Goal: Task Accomplishment & Management: Use online tool/utility

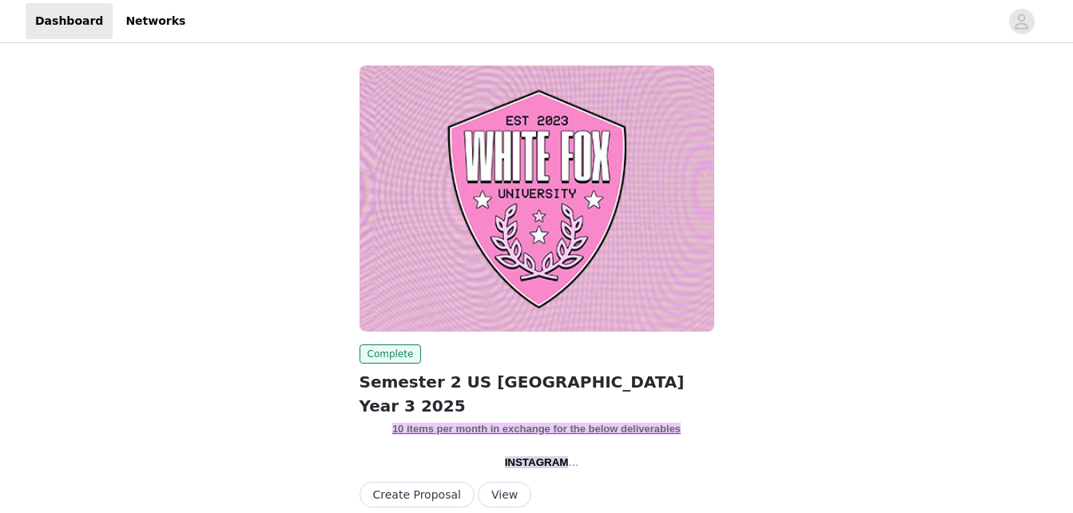
scroll to position [51, 0]
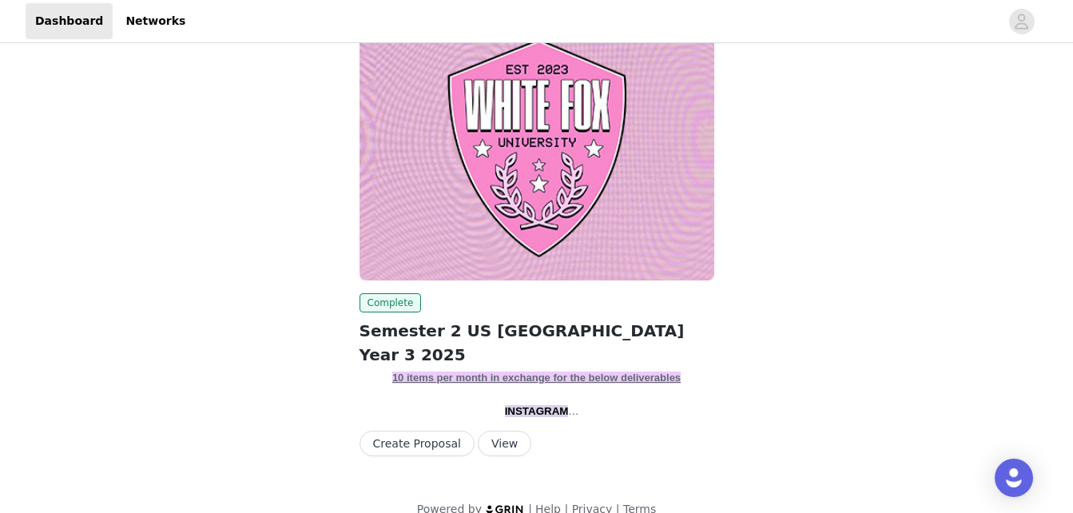
click at [494, 431] on button "View" at bounding box center [505, 444] width 54 height 26
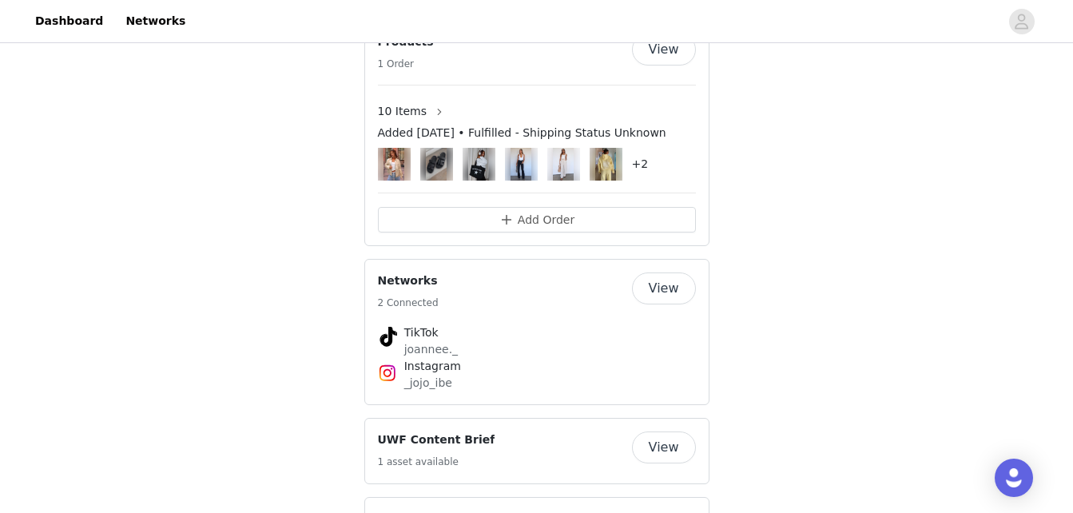
scroll to position [2572, 0]
click at [494, 232] on button "Add Order" at bounding box center [537, 219] width 318 height 26
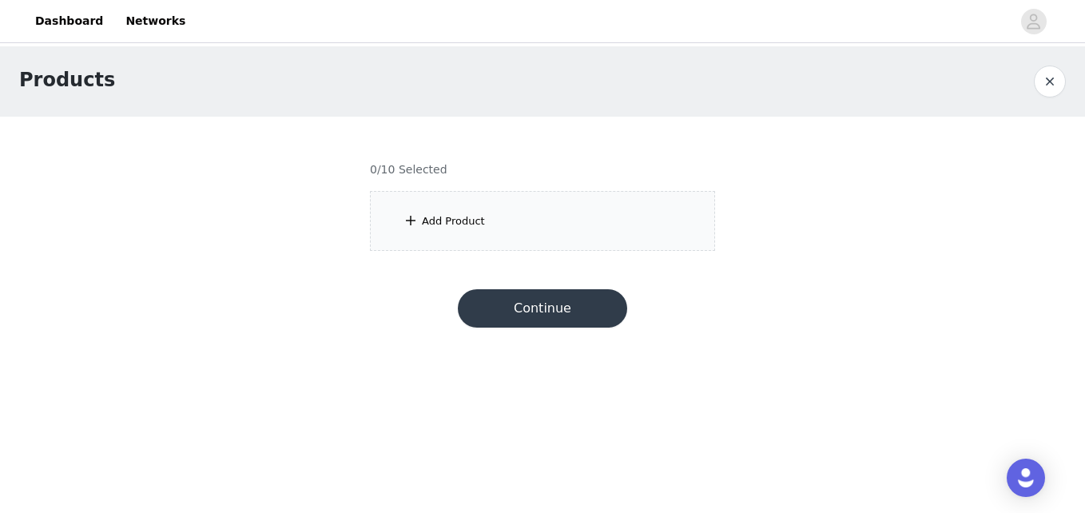
click at [482, 221] on div "Add Product" at bounding box center [542, 221] width 345 height 60
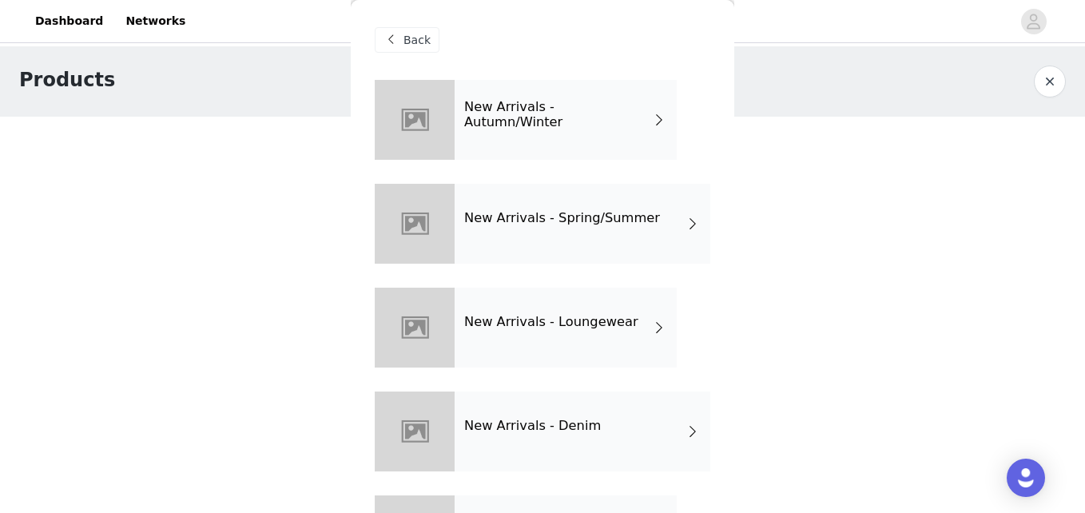
click at [535, 112] on h4 "New Arrivals - Autumn/Winter" at bounding box center [558, 115] width 188 height 30
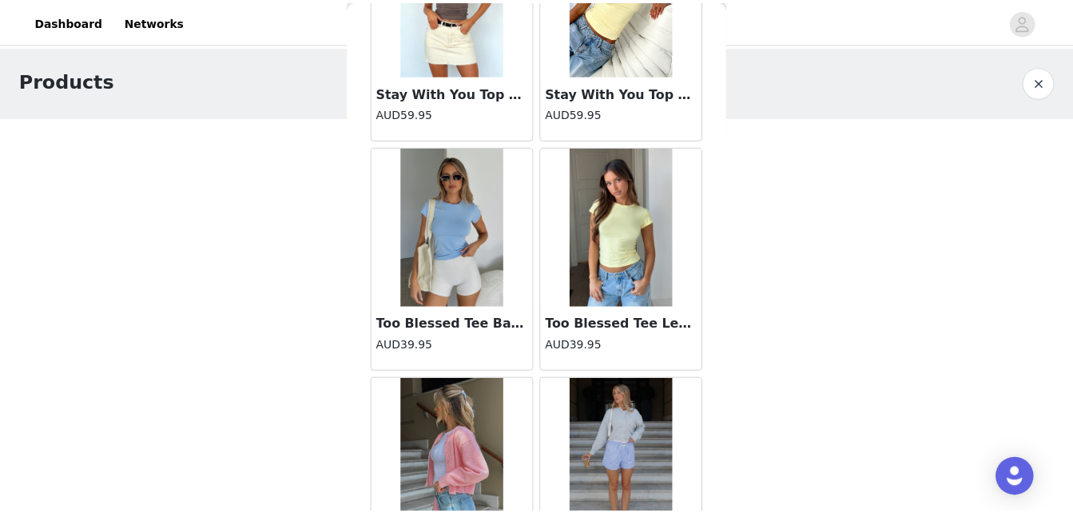
scroll to position [1093, 0]
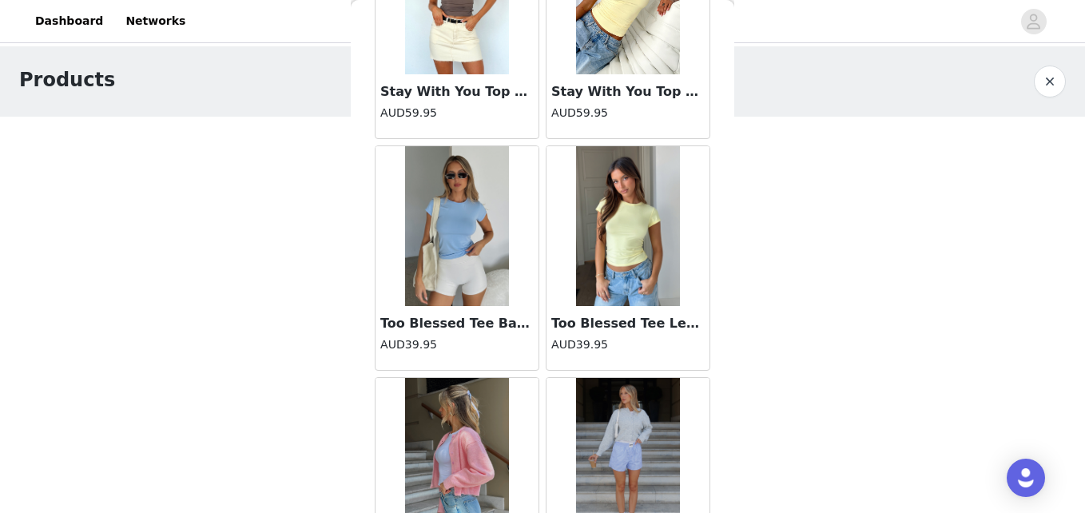
click at [888, 248] on div "Products 0/10 Selected Add Product Back Bring The Style Low Rise Wide Leg Jeans…" at bounding box center [542, 158] width 1085 height 224
click at [1042, 83] on button "button" at bounding box center [1050, 82] width 32 height 32
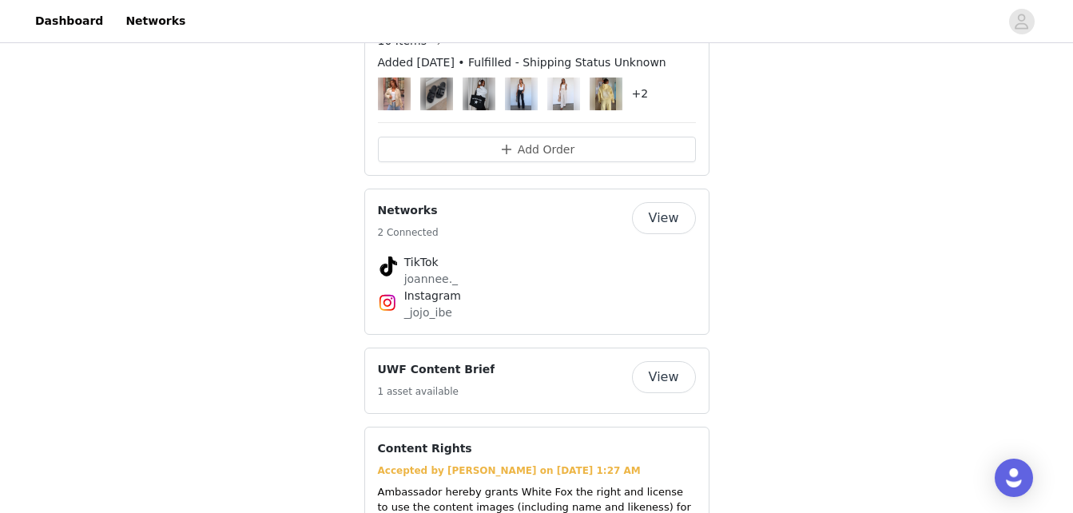
scroll to position [2639, 0]
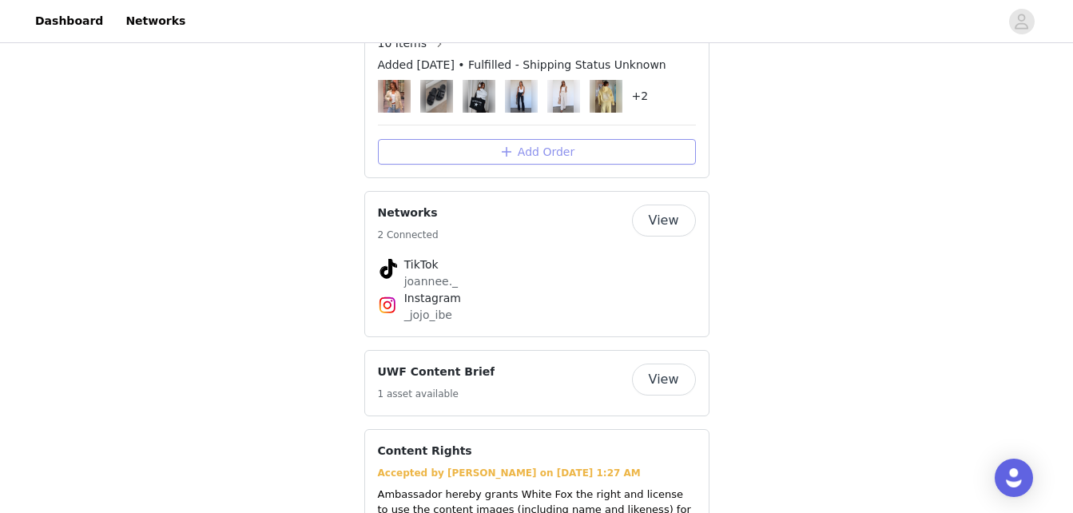
click at [560, 165] on button "Add Order" at bounding box center [537, 152] width 318 height 26
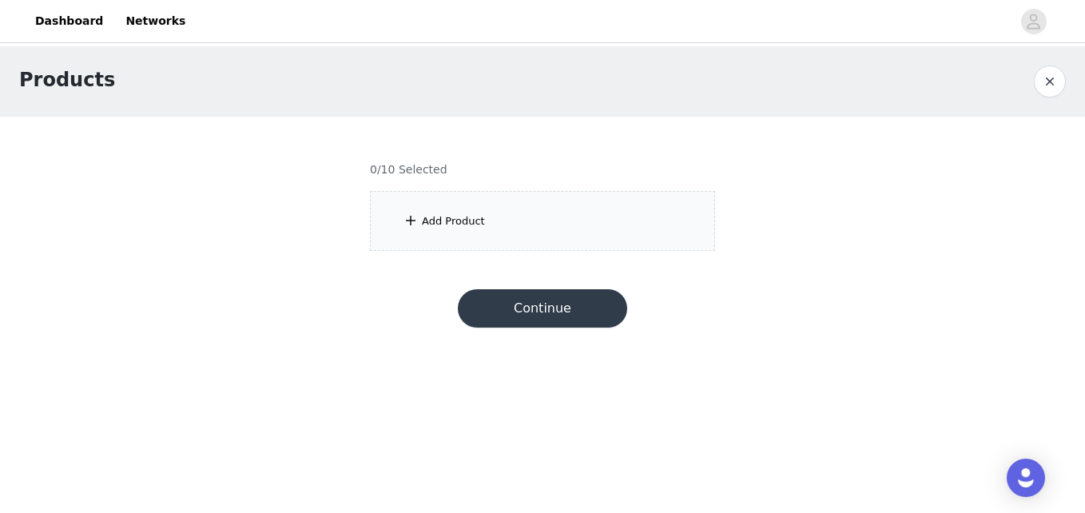
click at [437, 225] on div "Add Product" at bounding box center [453, 221] width 63 height 16
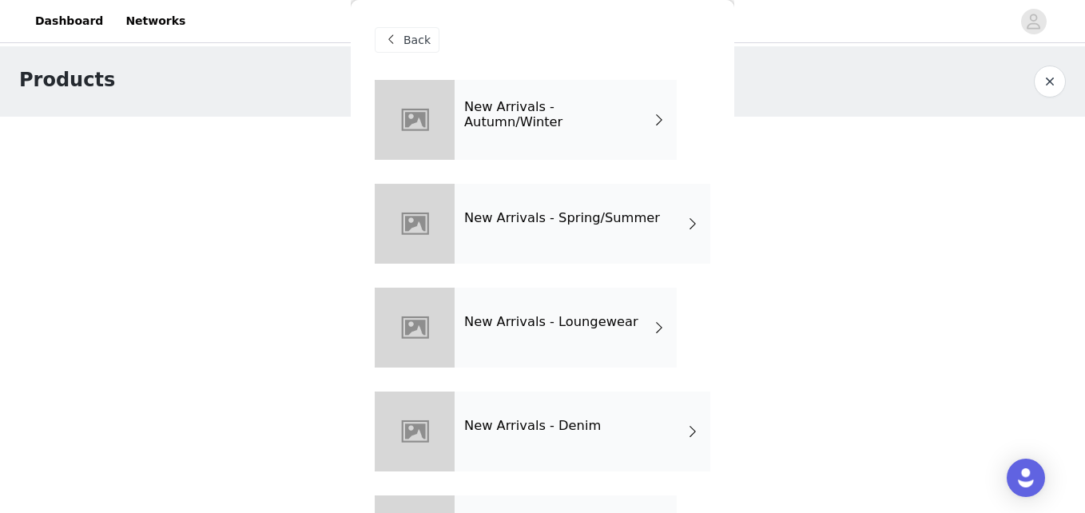
click at [478, 119] on h4 "New Arrivals - Autumn/Winter" at bounding box center [558, 115] width 188 height 30
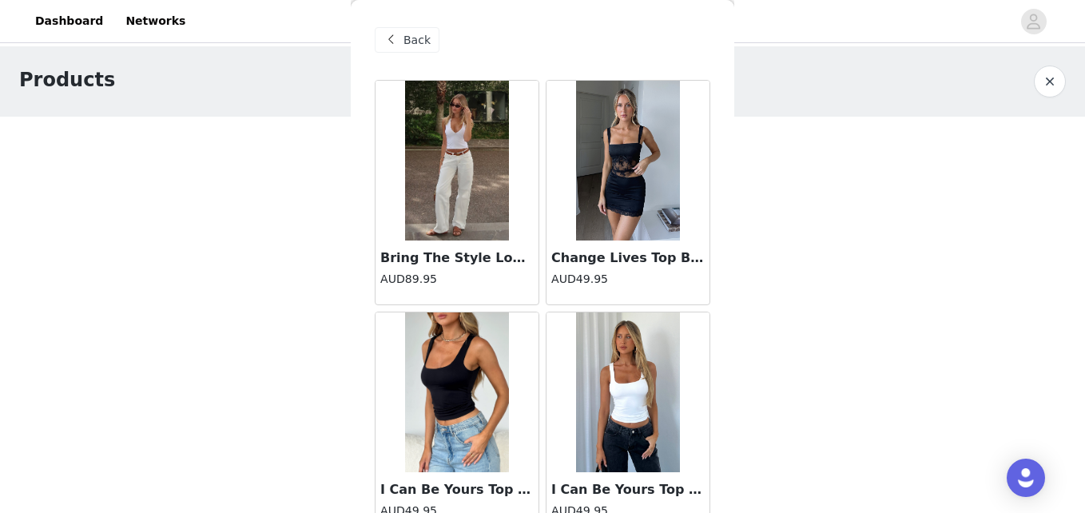
click at [399, 41] on span at bounding box center [390, 39] width 19 height 19
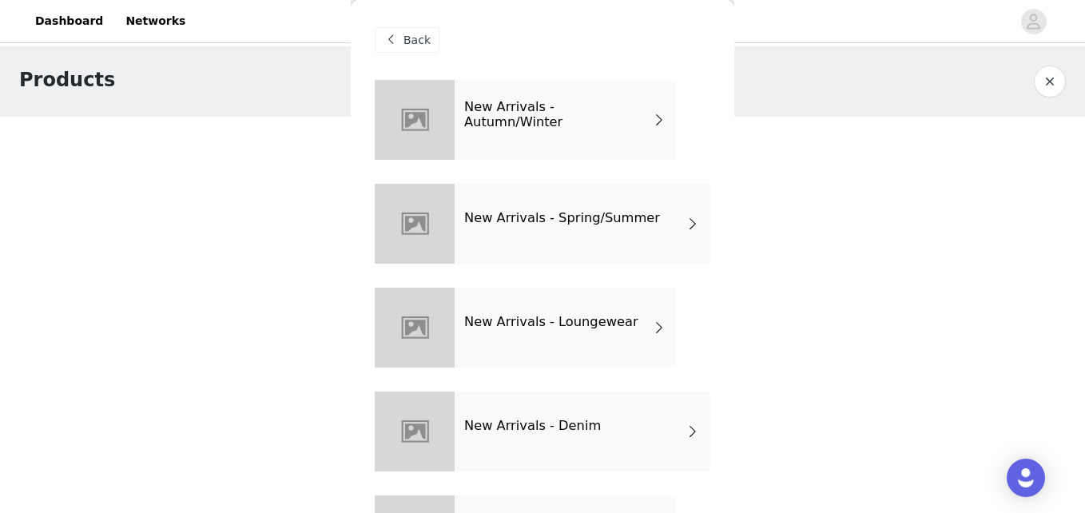
click at [481, 114] on h4 "New Arrivals - Autumn/Winter" at bounding box center [558, 115] width 188 height 30
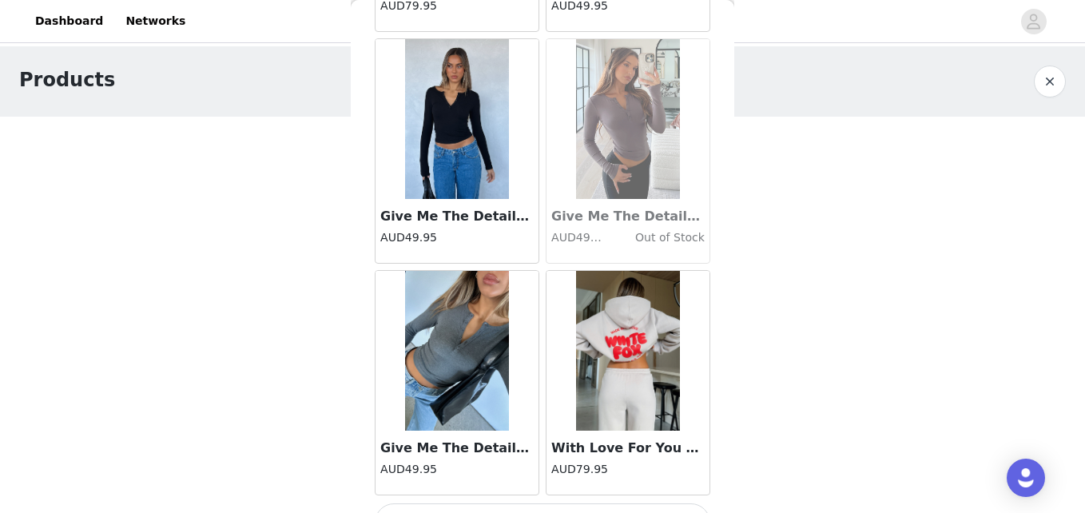
scroll to position [1931, 0]
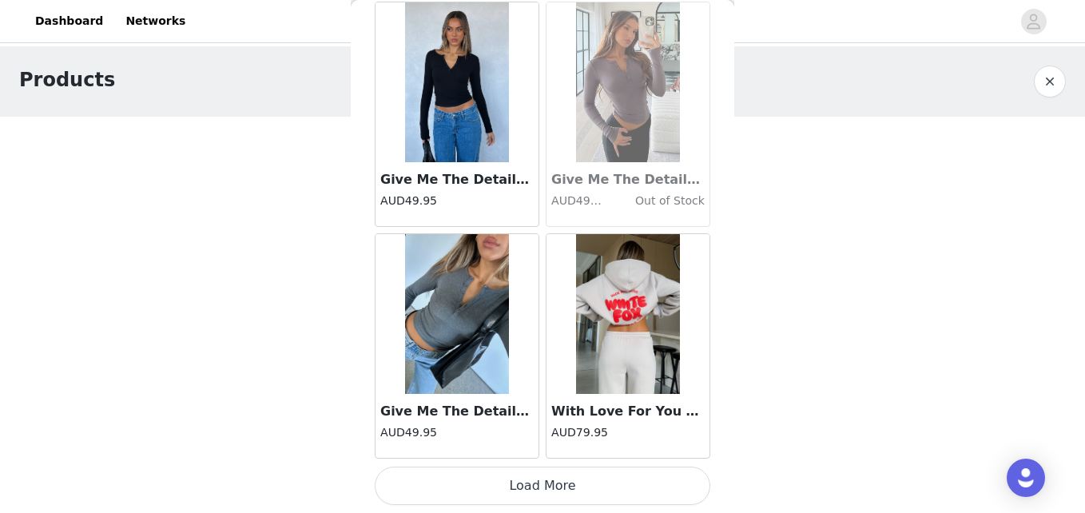
click at [536, 486] on button "Load More" at bounding box center [542, 485] width 335 height 38
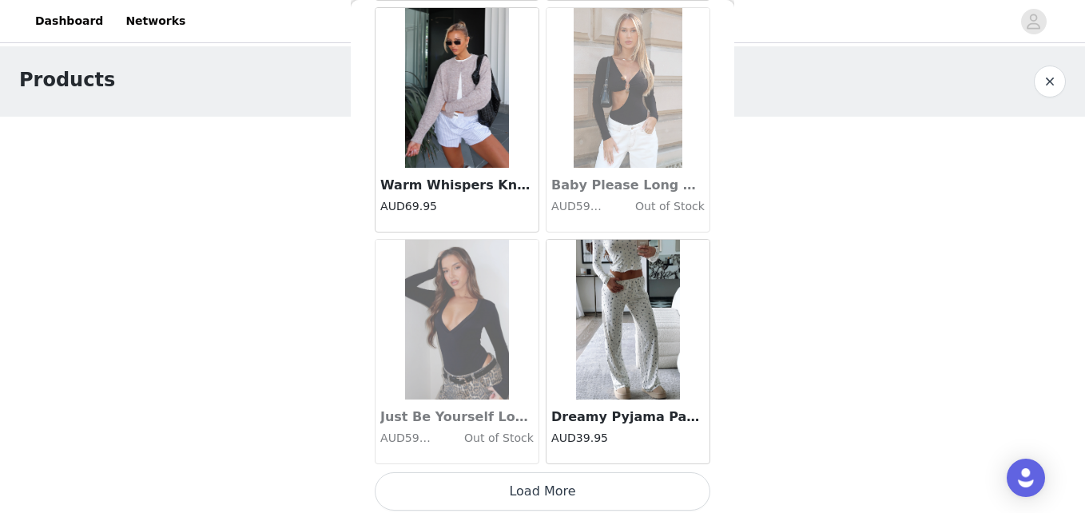
scroll to position [4248, 0]
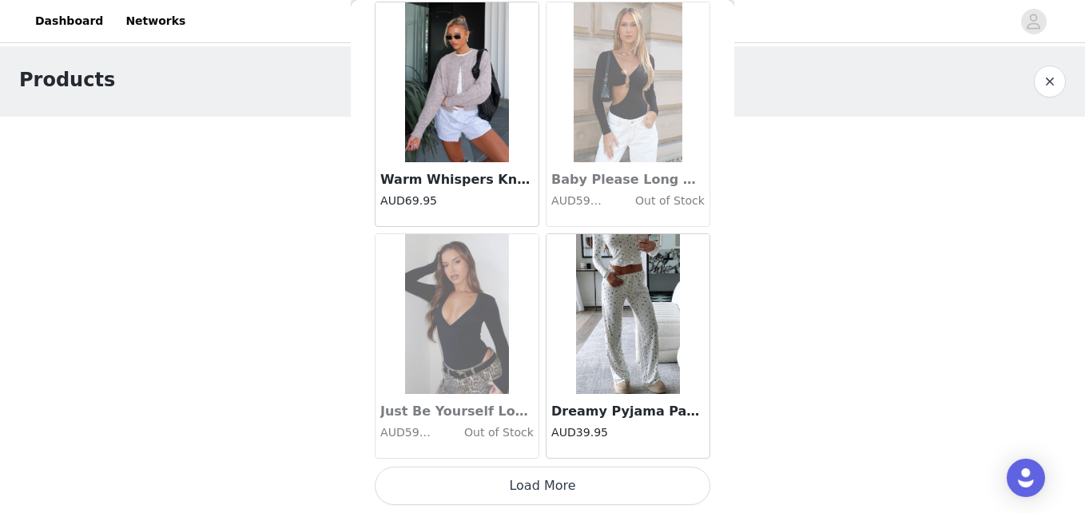
click at [529, 479] on button "Load More" at bounding box center [542, 485] width 335 height 38
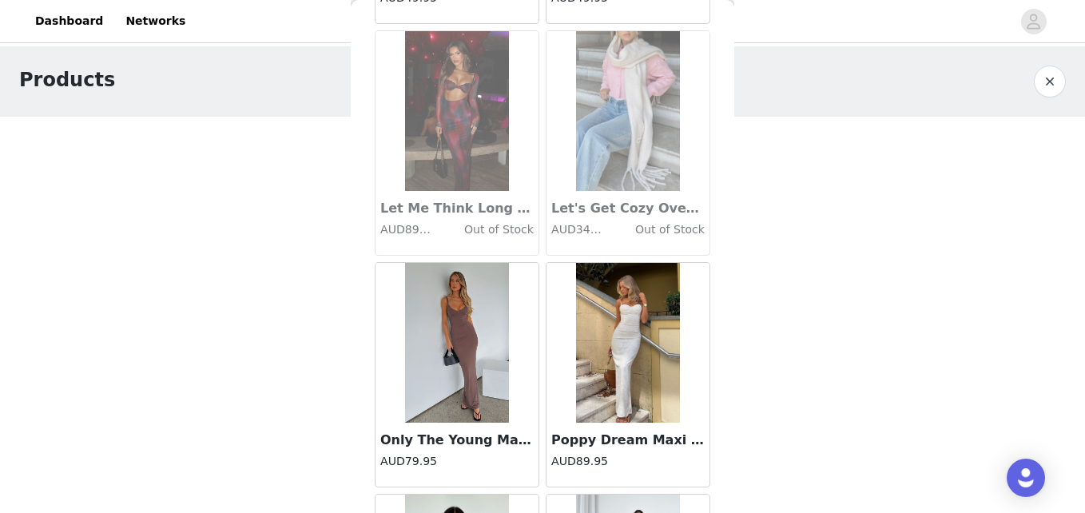
scroll to position [0, 0]
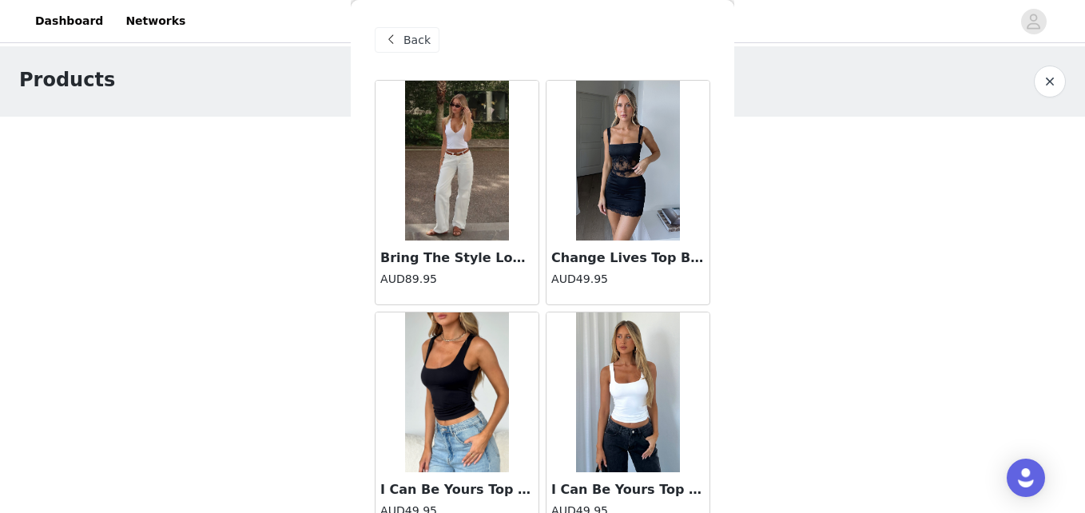
click at [411, 42] on span "Back" at bounding box center [416, 40] width 27 height 17
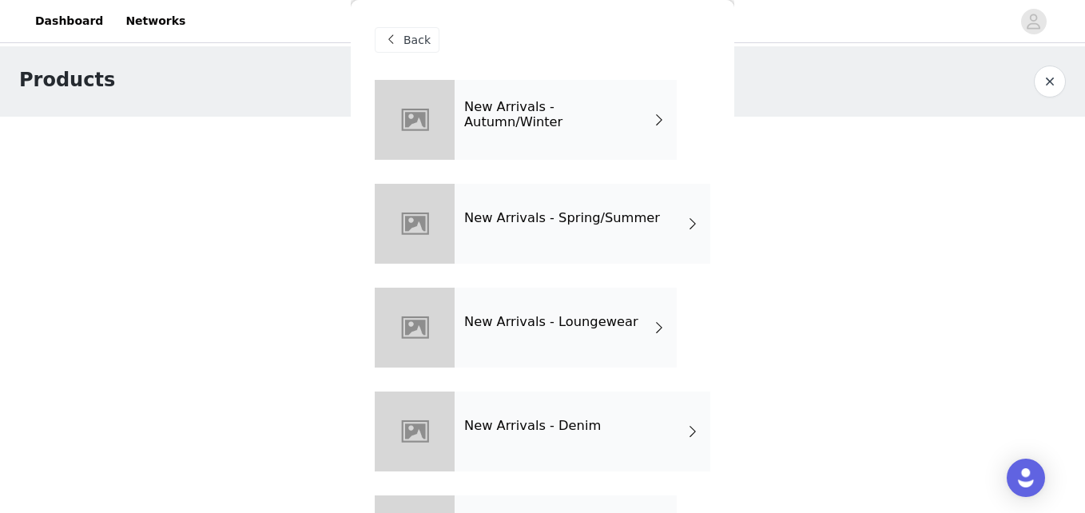
click at [518, 326] on h4 "New Arrivals - Loungewear" at bounding box center [551, 322] width 174 height 14
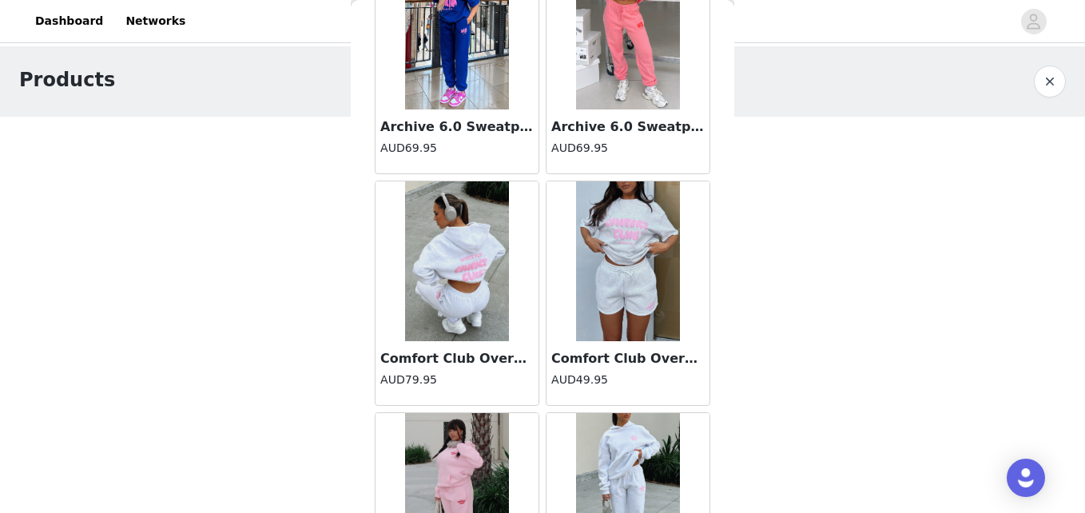
scroll to position [1931, 0]
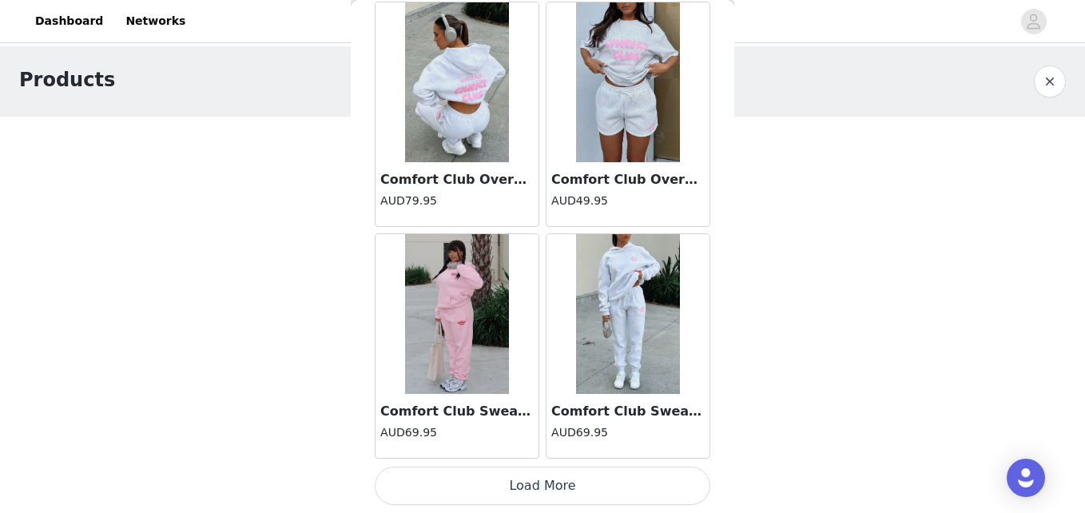
click at [522, 490] on button "Load More" at bounding box center [542, 485] width 335 height 38
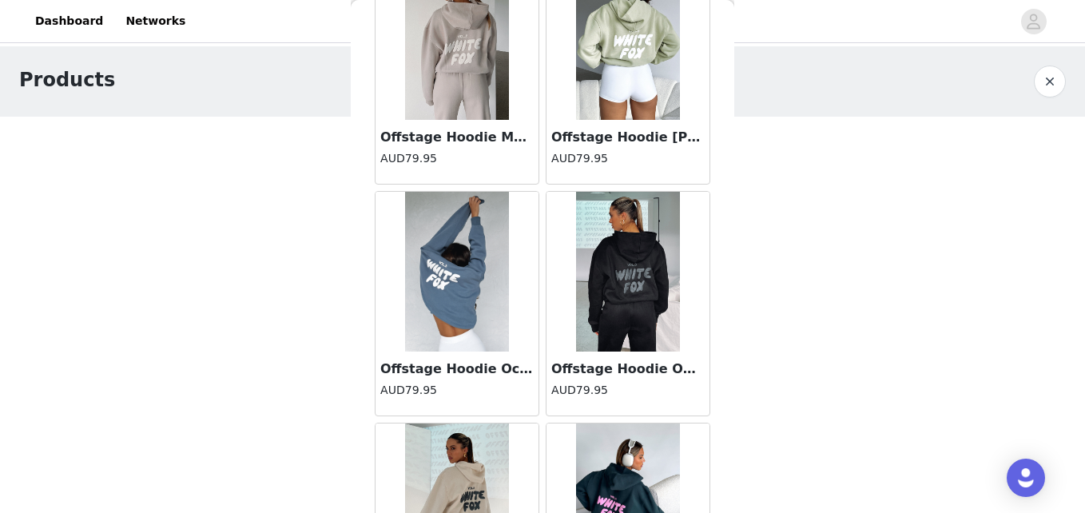
scroll to position [4248, 0]
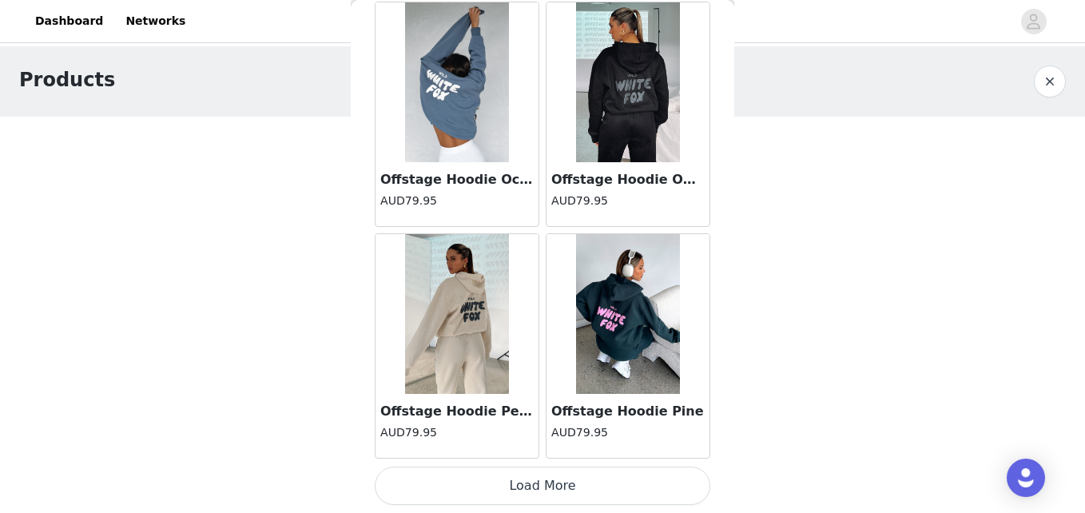
click at [535, 489] on button "Load More" at bounding box center [542, 485] width 335 height 38
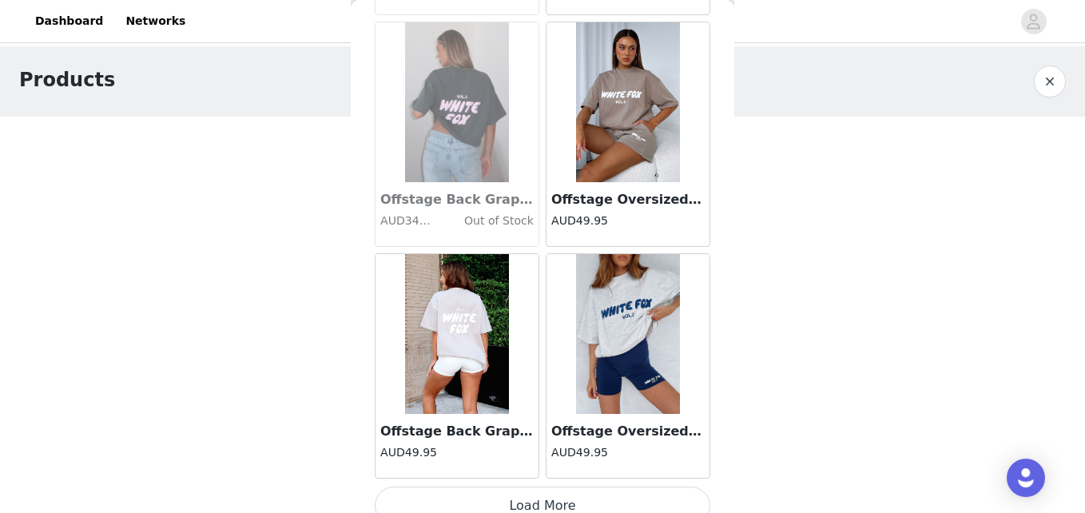
scroll to position [6565, 0]
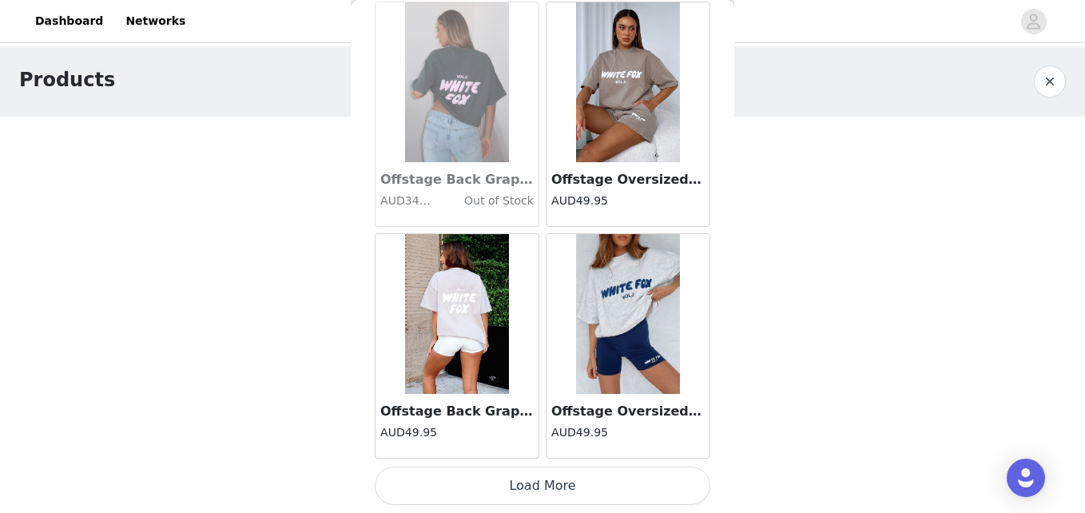
click at [534, 480] on button "Load More" at bounding box center [542, 485] width 335 height 38
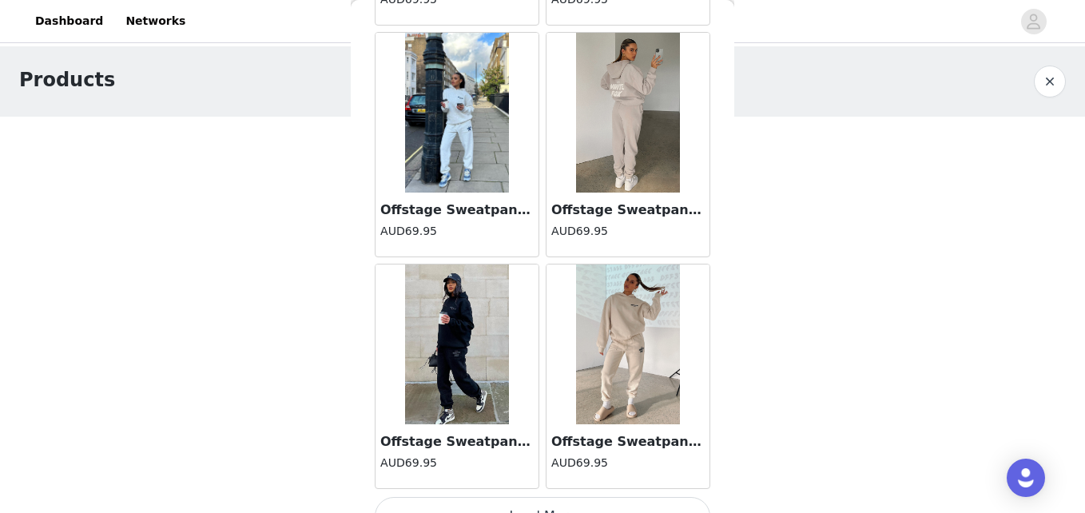
scroll to position [8881, 0]
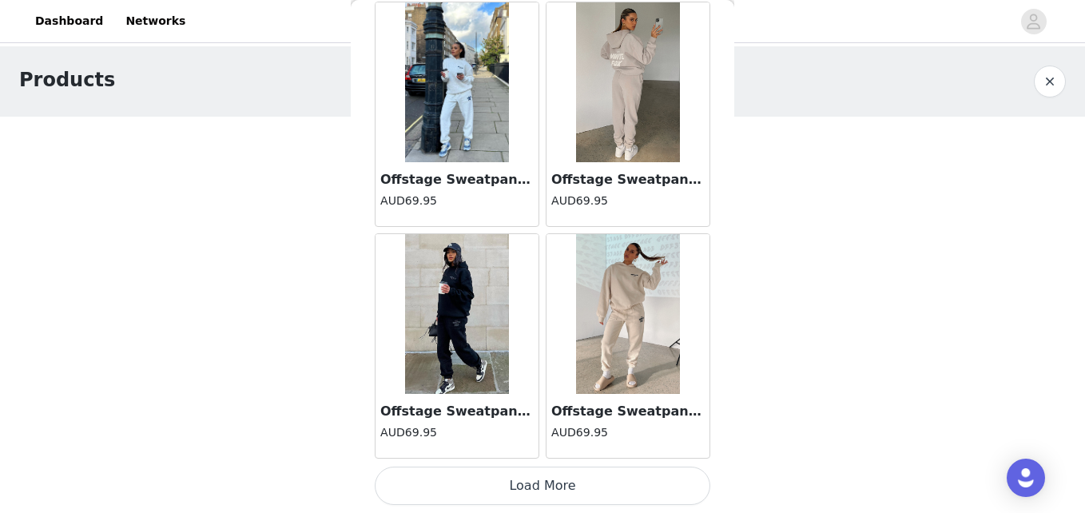
click at [535, 491] on button "Load More" at bounding box center [542, 485] width 335 height 38
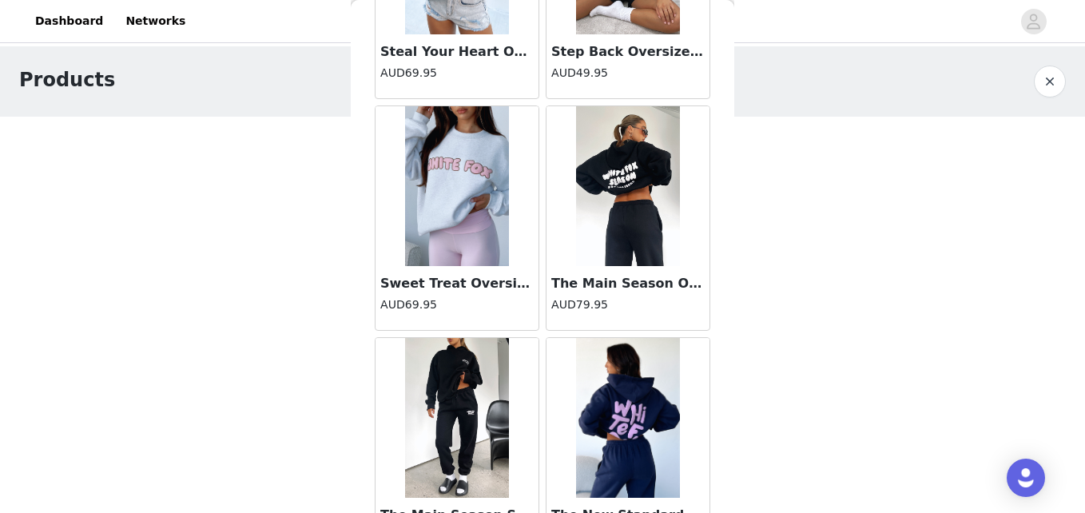
scroll to position [10389, 0]
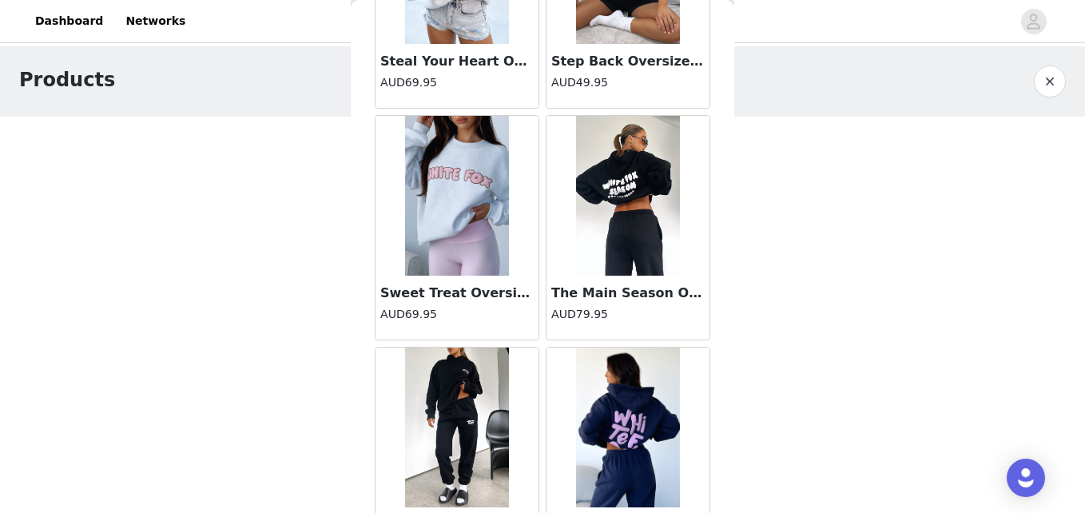
click at [610, 186] on img at bounding box center [628, 196] width 104 height 160
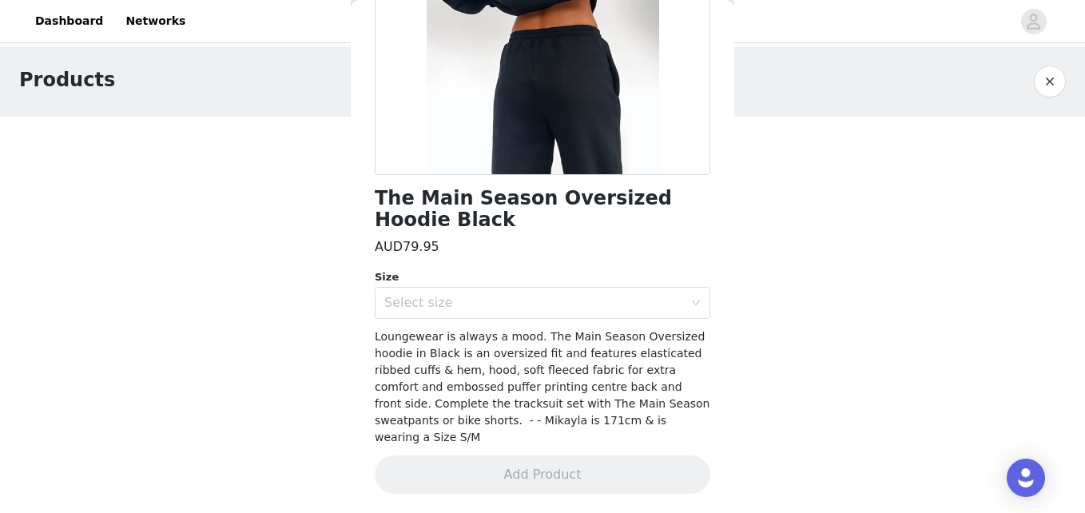
scroll to position [0, 0]
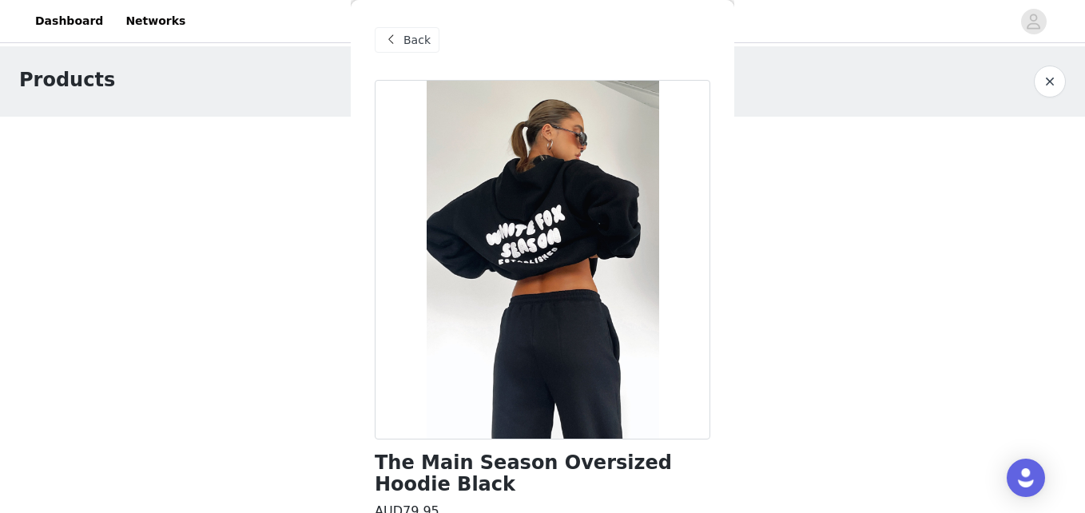
click at [406, 32] on span "Back" at bounding box center [416, 40] width 27 height 17
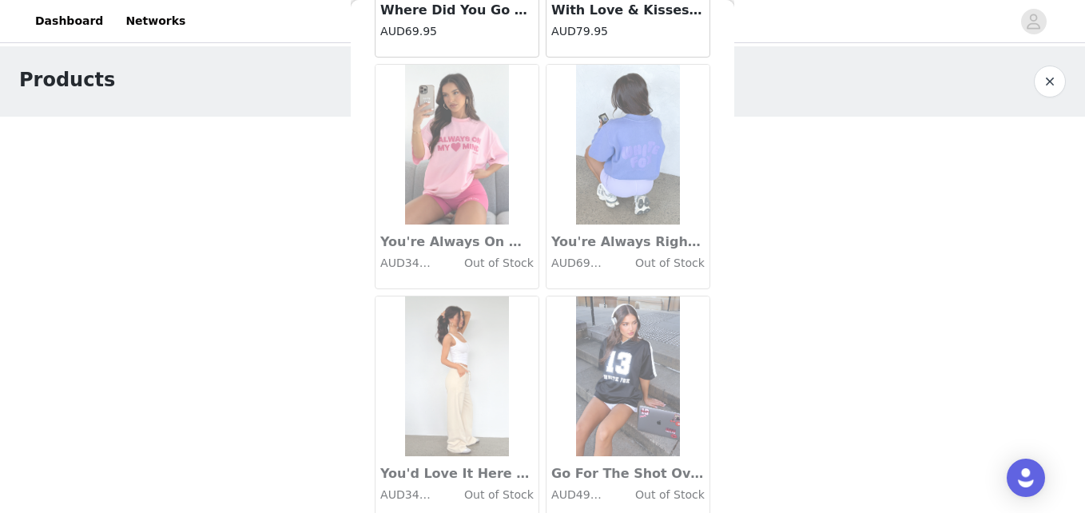
scroll to position [11198, 0]
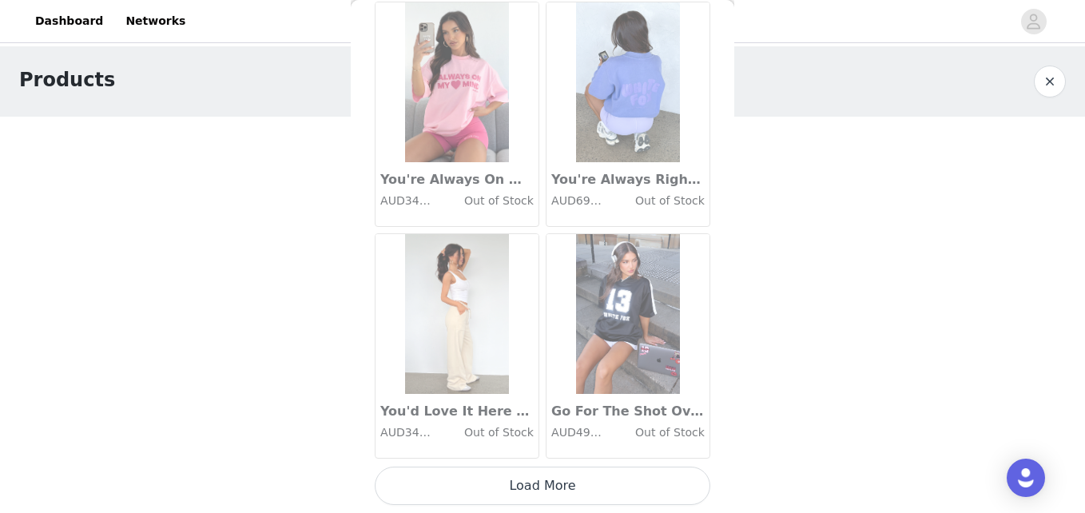
click at [567, 475] on button "Load More" at bounding box center [542, 485] width 335 height 38
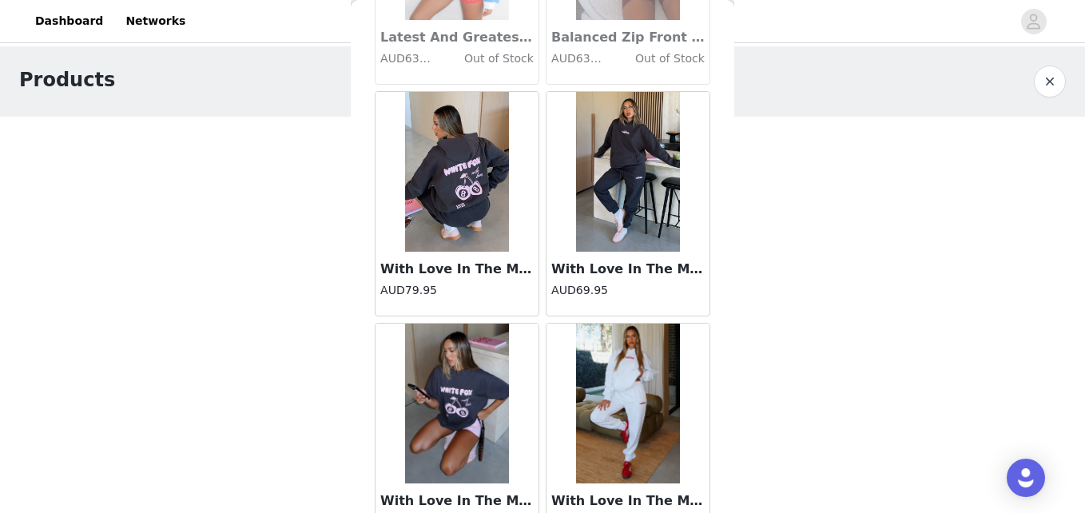
scroll to position [13514, 0]
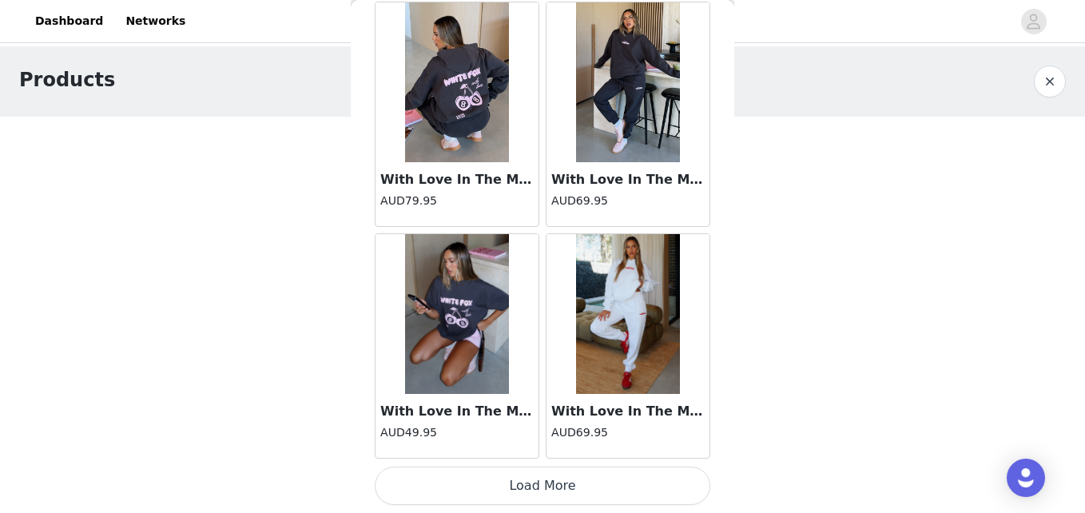
click at [523, 482] on button "Load More" at bounding box center [542, 485] width 335 height 38
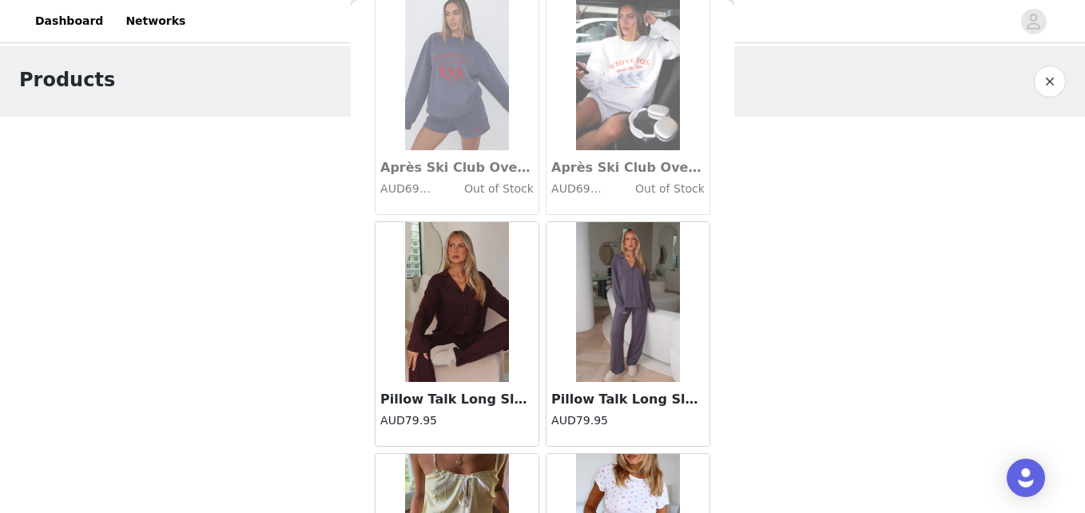
scroll to position [15831, 0]
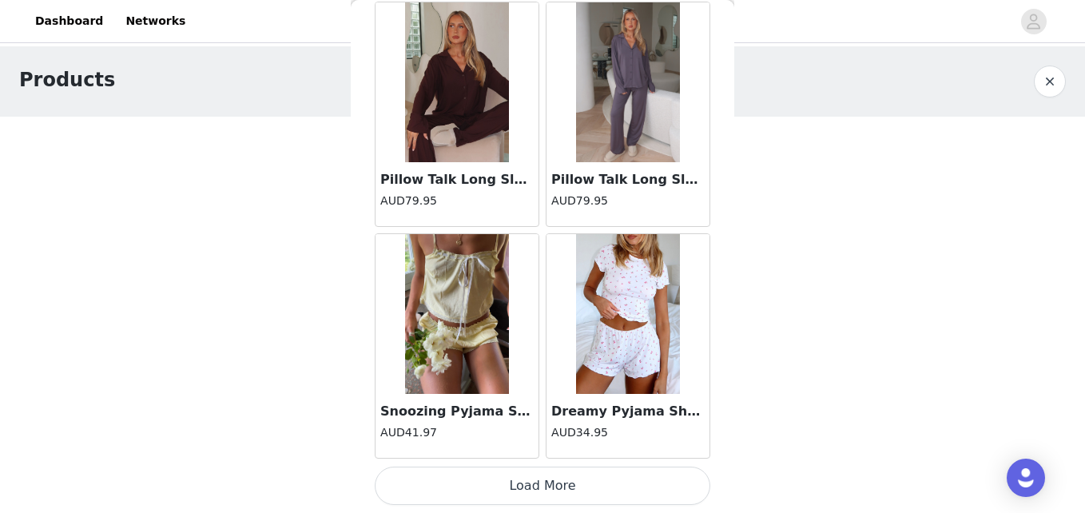
click at [518, 488] on button "Load More" at bounding box center [542, 485] width 335 height 38
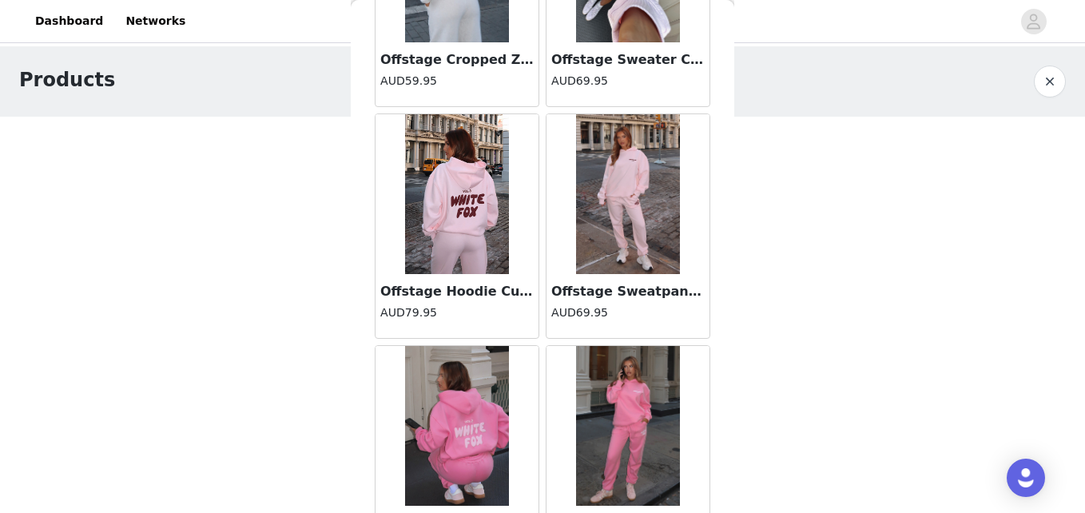
scroll to position [18147, 0]
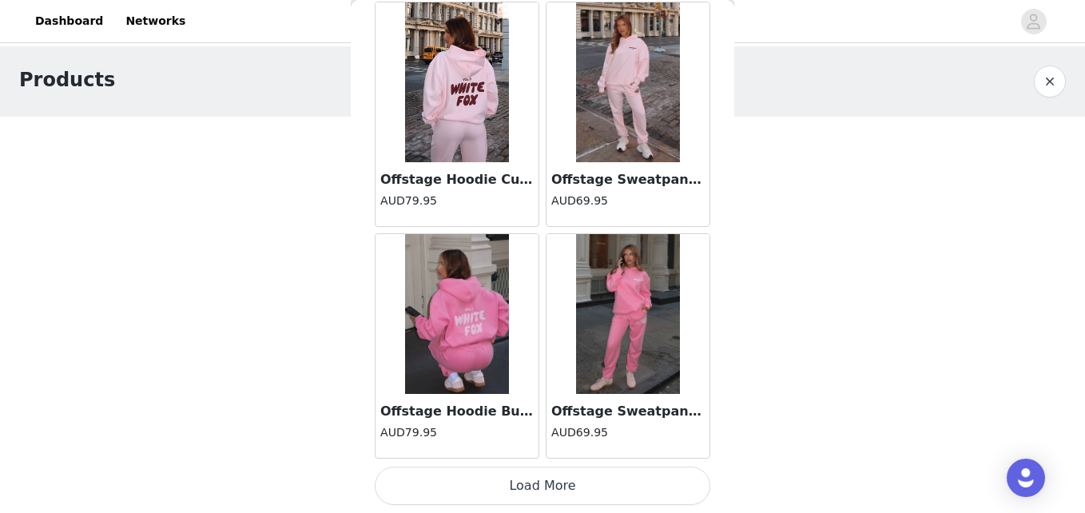
click at [517, 486] on button "Load More" at bounding box center [542, 485] width 335 height 38
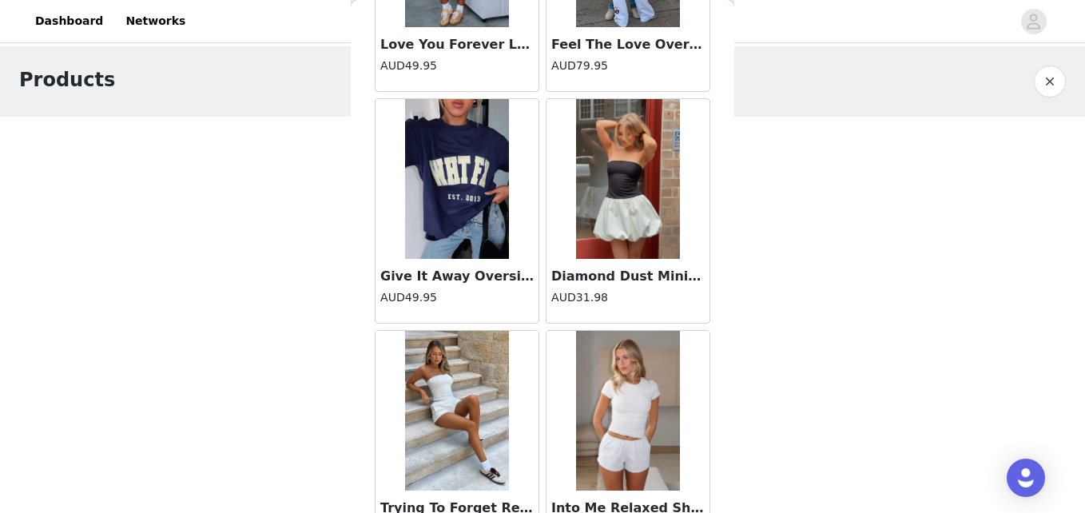
scroll to position [20464, 0]
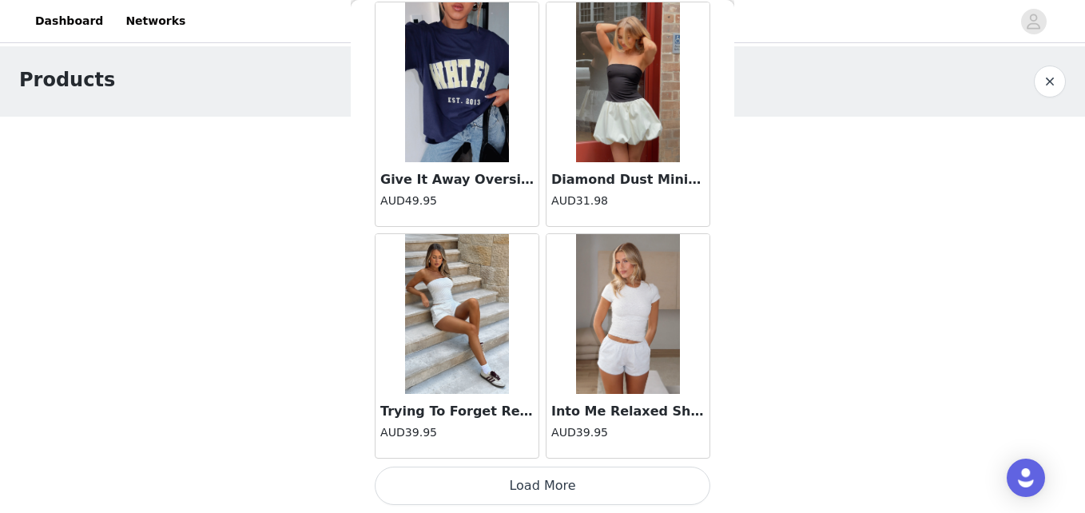
click at [528, 480] on button "Load More" at bounding box center [542, 485] width 335 height 38
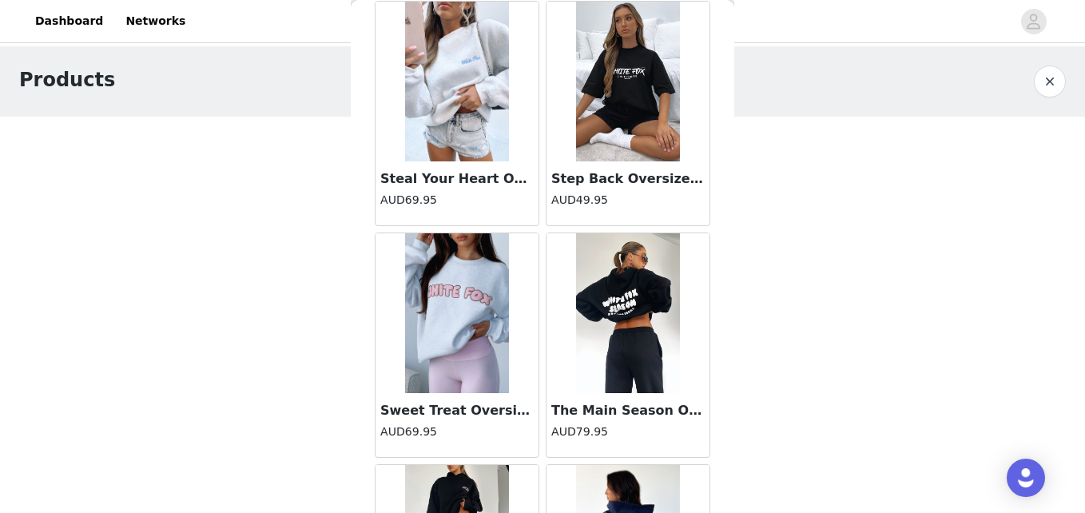
scroll to position [10271, 0]
click at [603, 294] on img at bounding box center [628, 314] width 104 height 160
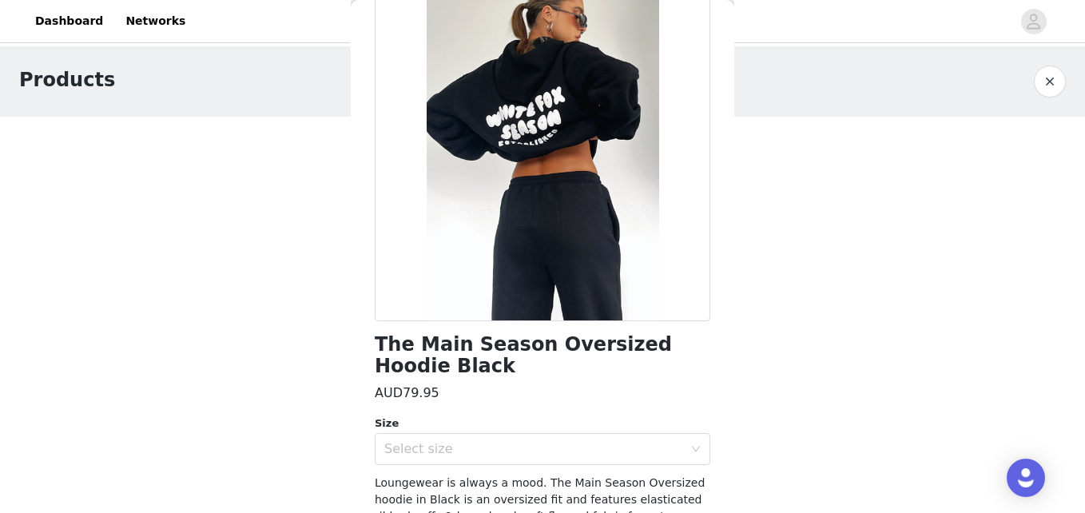
scroll to position [264, 0]
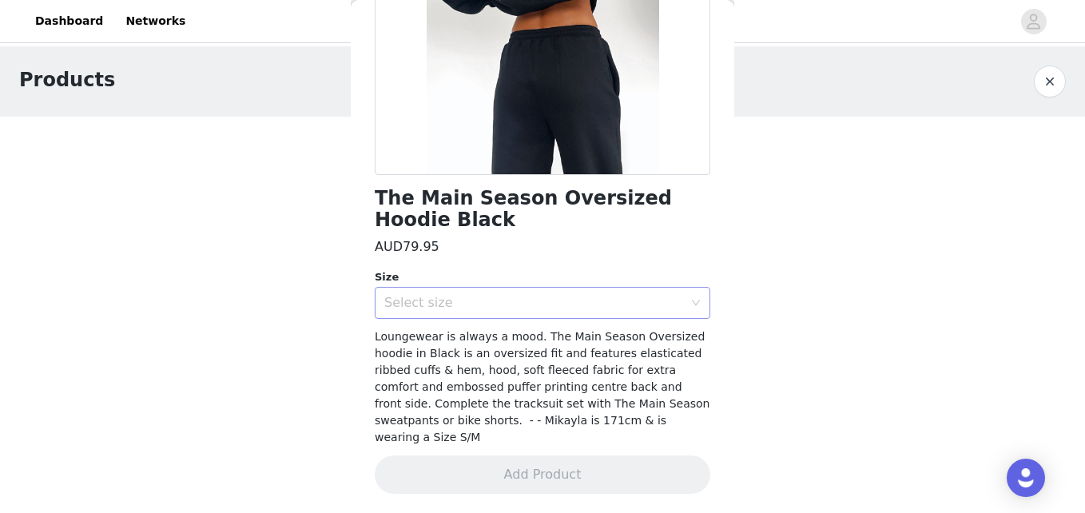
click at [594, 304] on div "Select size" at bounding box center [533, 303] width 299 height 16
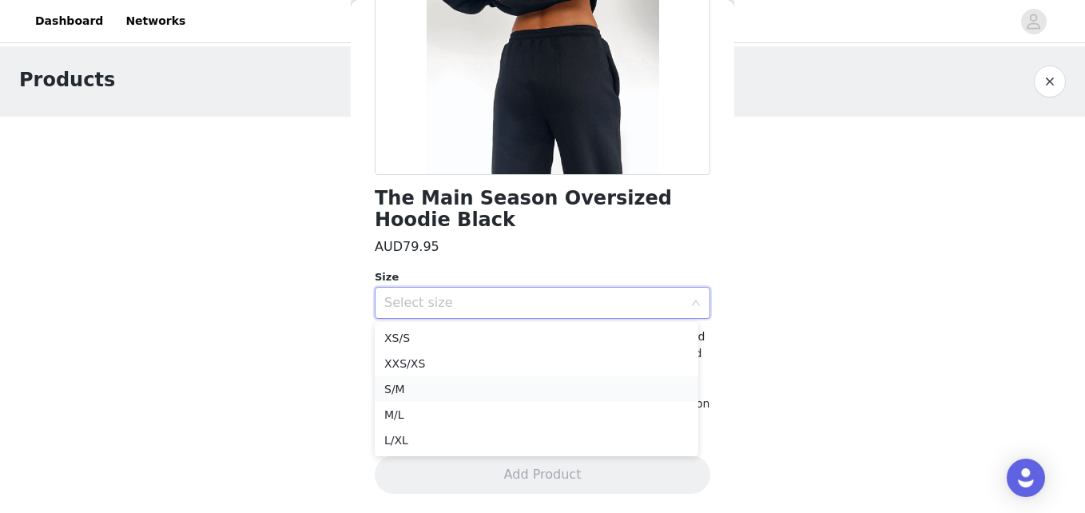
click at [507, 386] on li "S/M" at bounding box center [537, 389] width 324 height 26
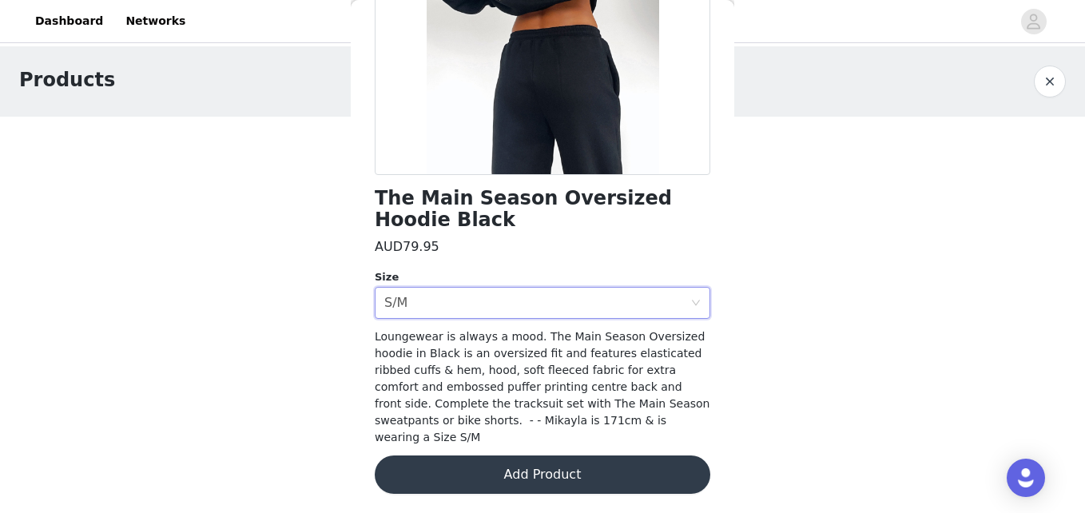
click at [518, 466] on button "Add Product" at bounding box center [542, 474] width 335 height 38
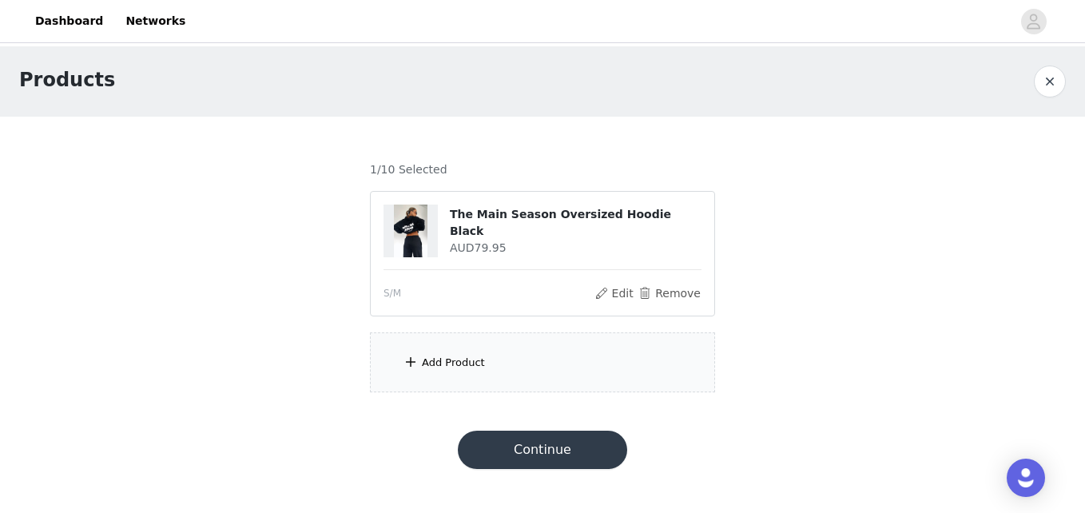
click at [479, 364] on div "Add Product" at bounding box center [453, 363] width 63 height 16
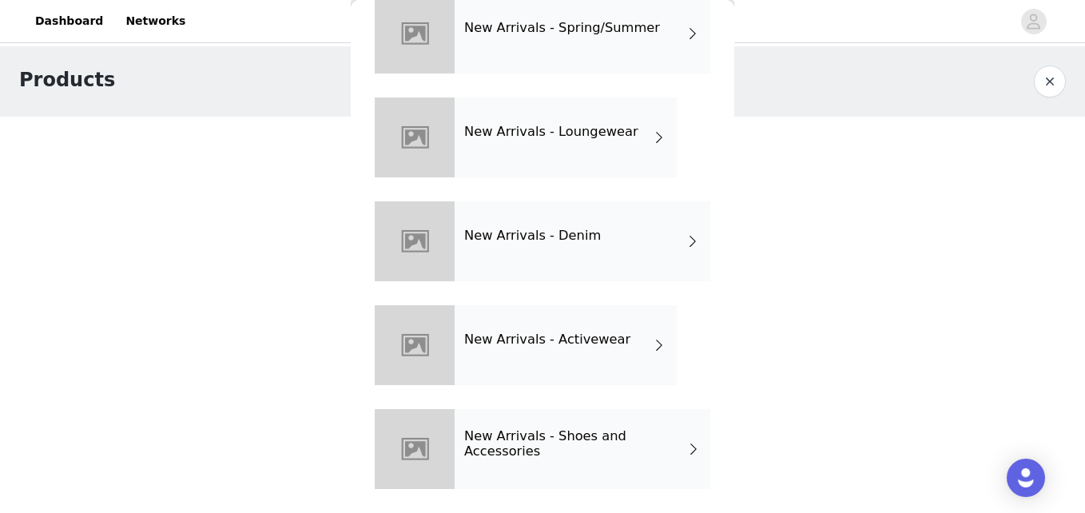
scroll to position [0, 0]
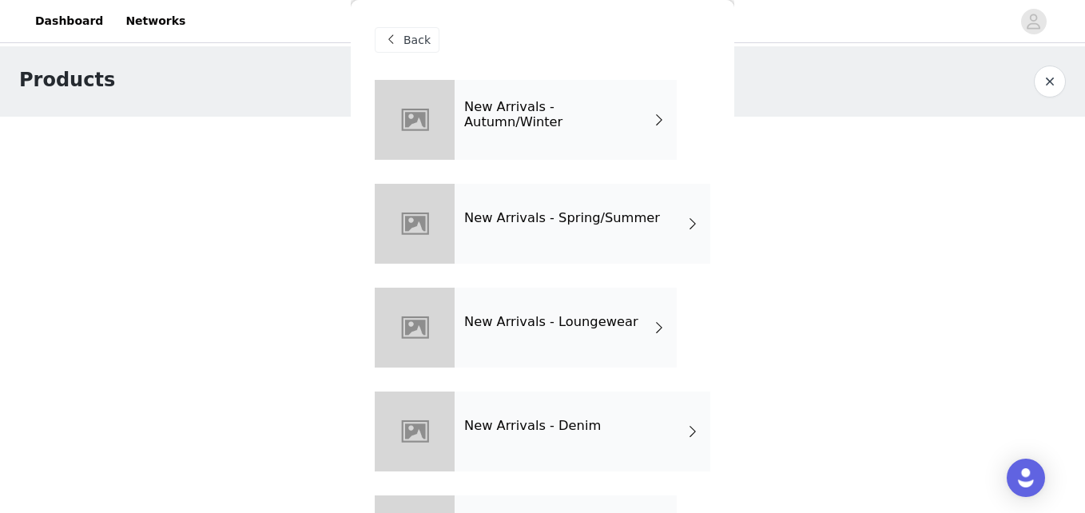
click at [479, 116] on h4 "New Arrivals - Autumn/Winter" at bounding box center [558, 115] width 188 height 30
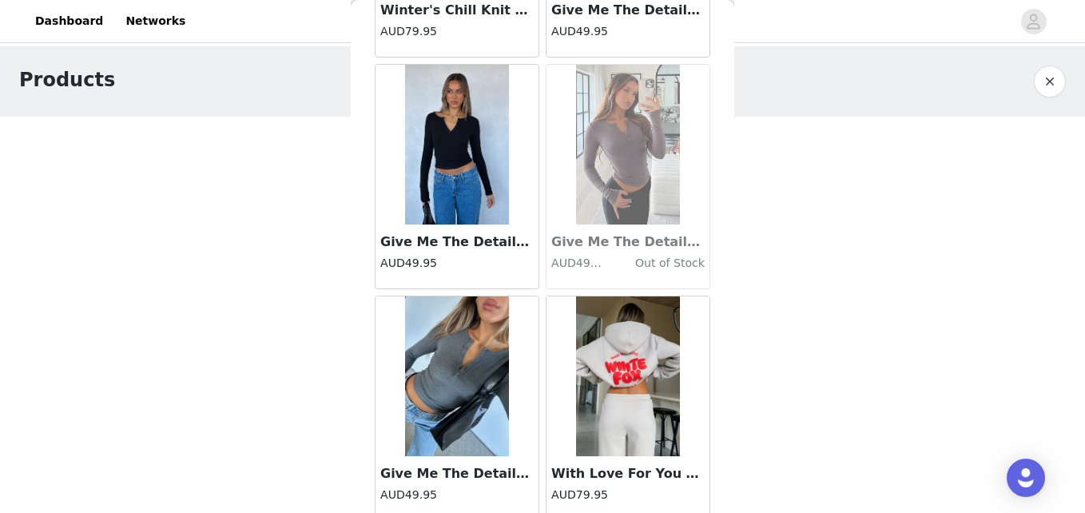
scroll to position [1931, 0]
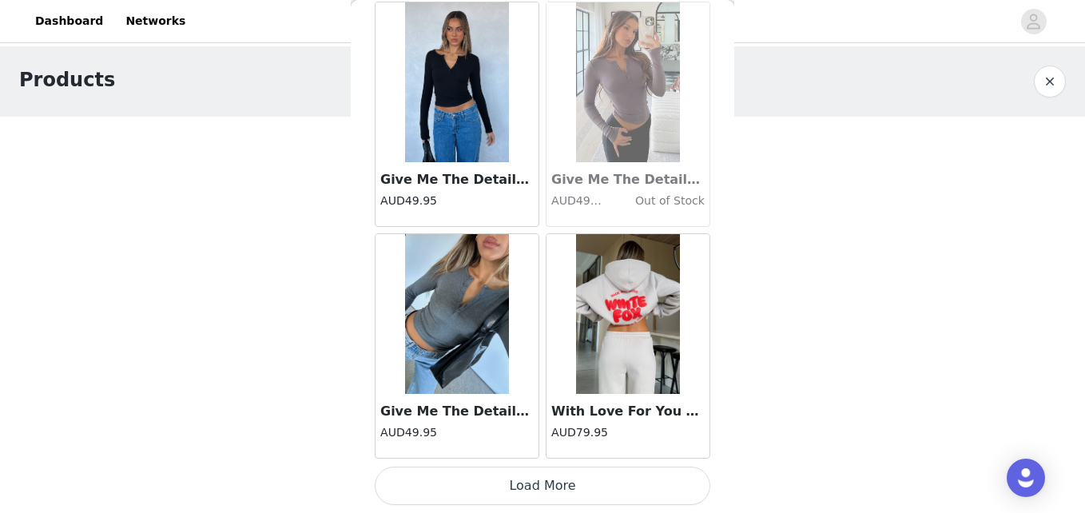
click at [632, 489] on button "Load More" at bounding box center [542, 485] width 335 height 38
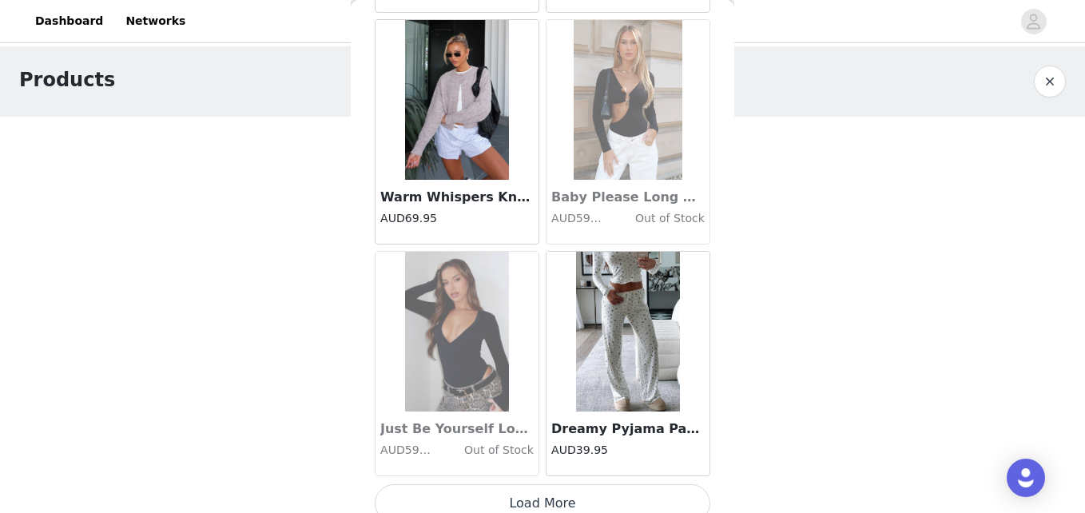
scroll to position [4248, 0]
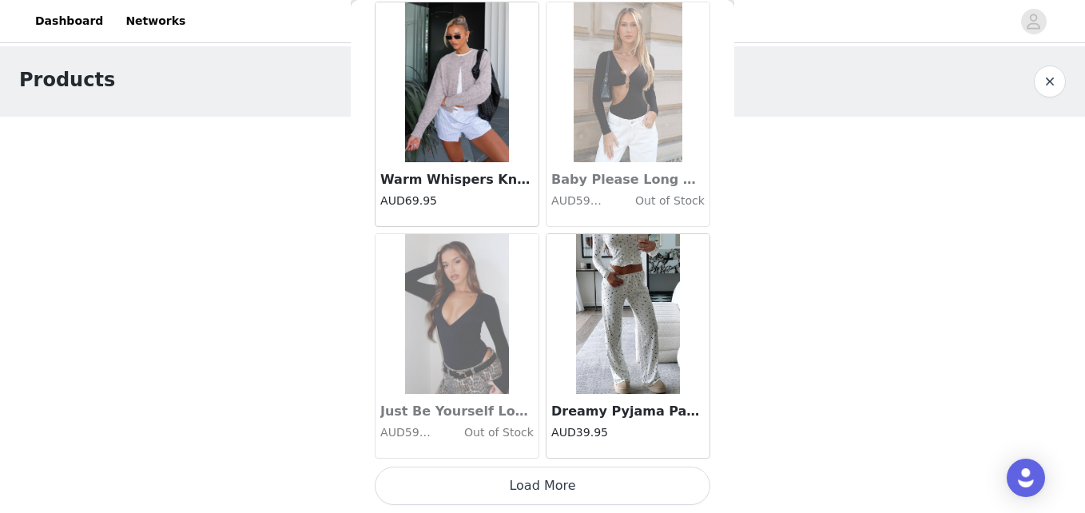
click at [536, 486] on button "Load More" at bounding box center [542, 485] width 335 height 38
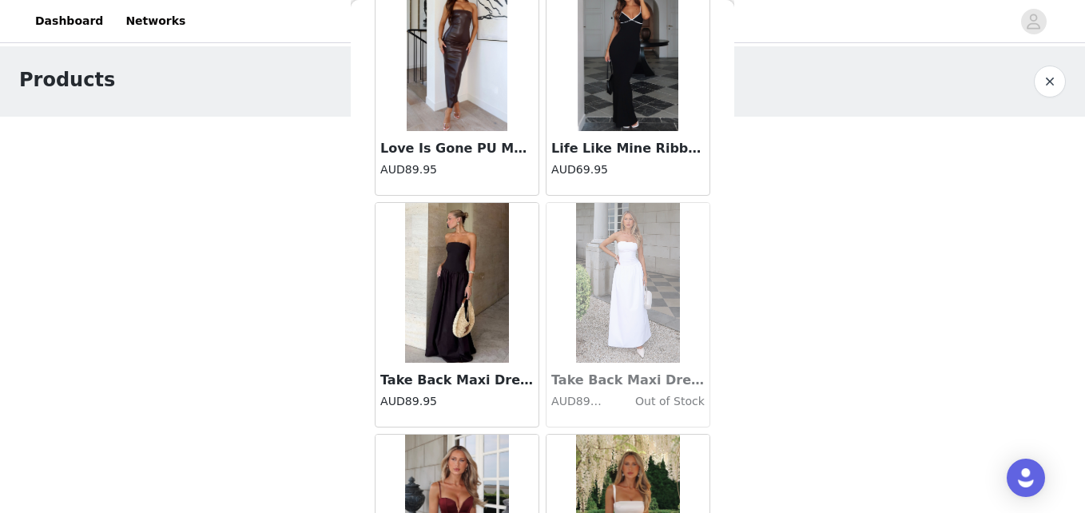
scroll to position [6565, 0]
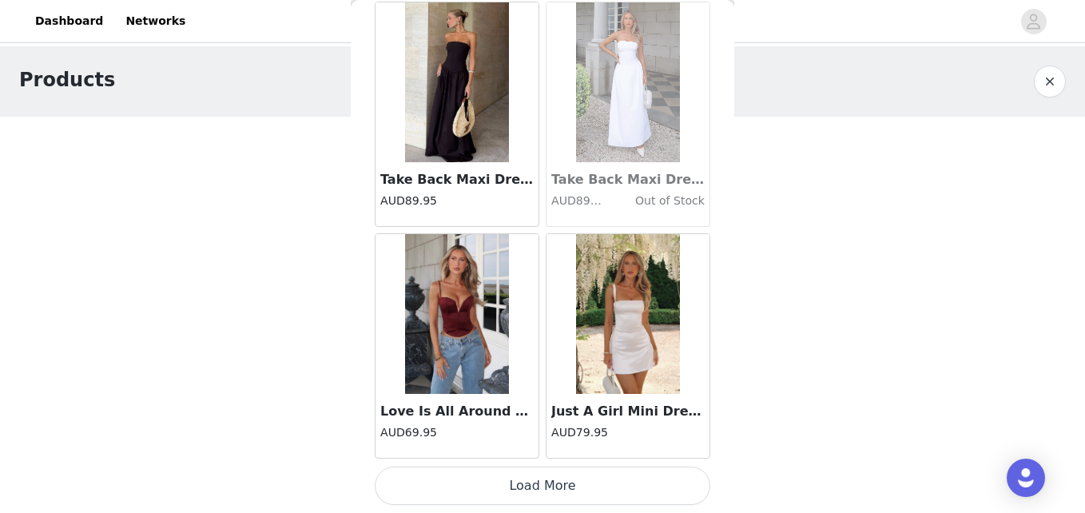
click at [503, 484] on button "Load More" at bounding box center [542, 485] width 335 height 38
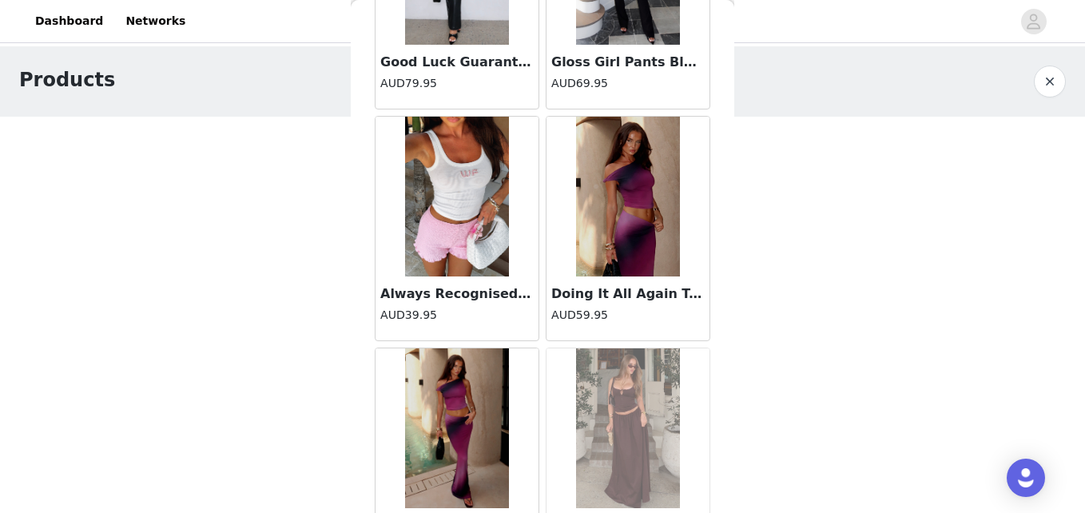
scroll to position [8881, 0]
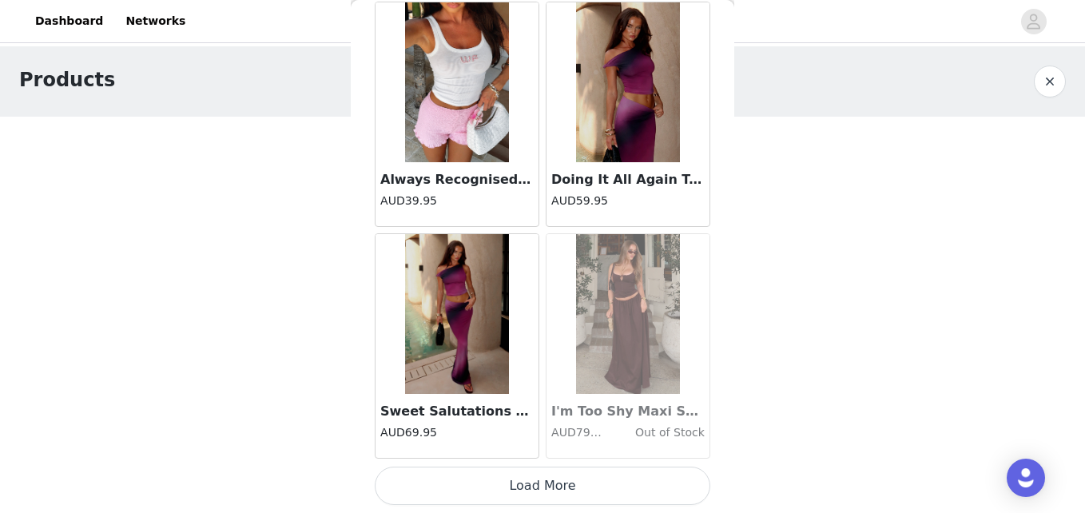
click at [538, 487] on button "Load More" at bounding box center [542, 485] width 335 height 38
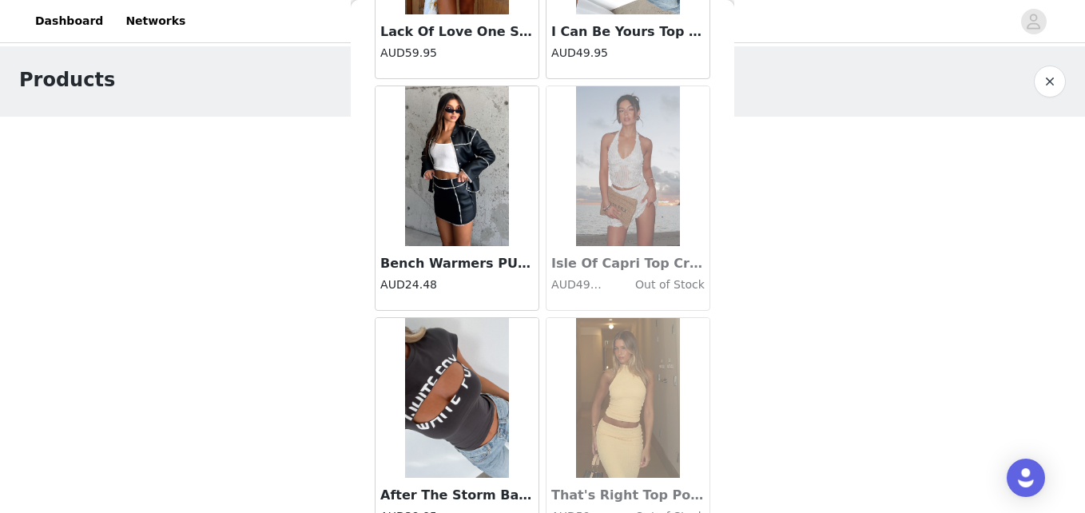
scroll to position [11198, 0]
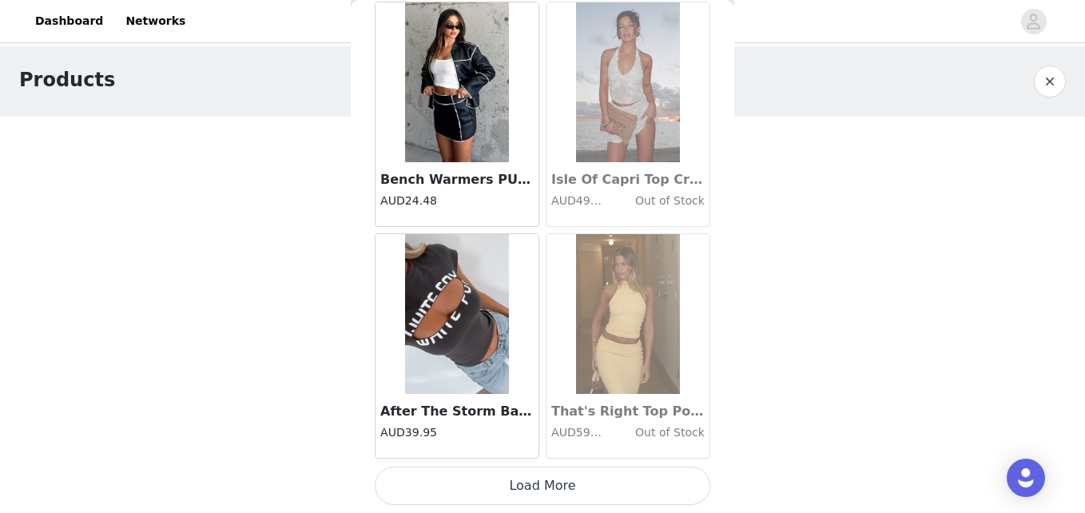
click at [543, 481] on button "Load More" at bounding box center [542, 485] width 335 height 38
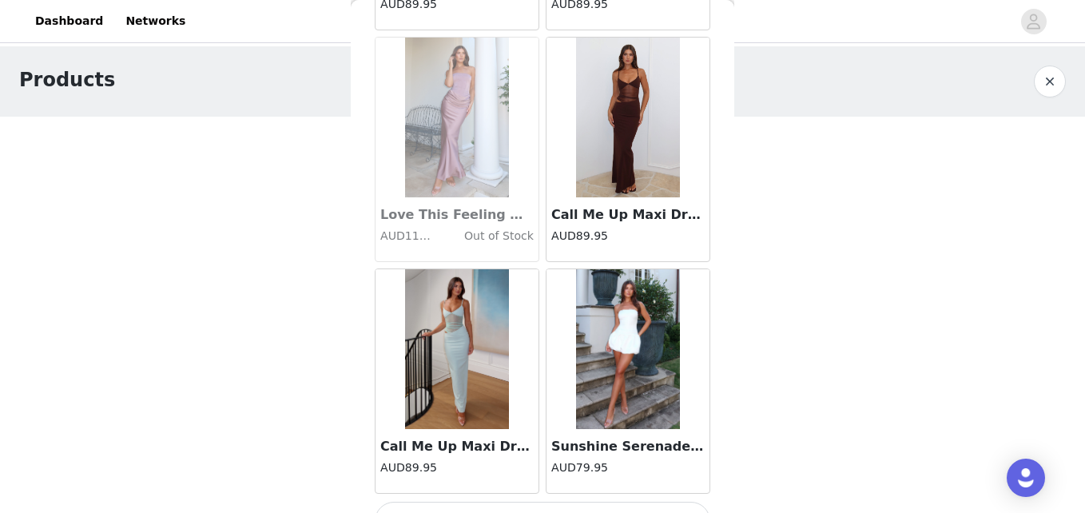
scroll to position [13514, 0]
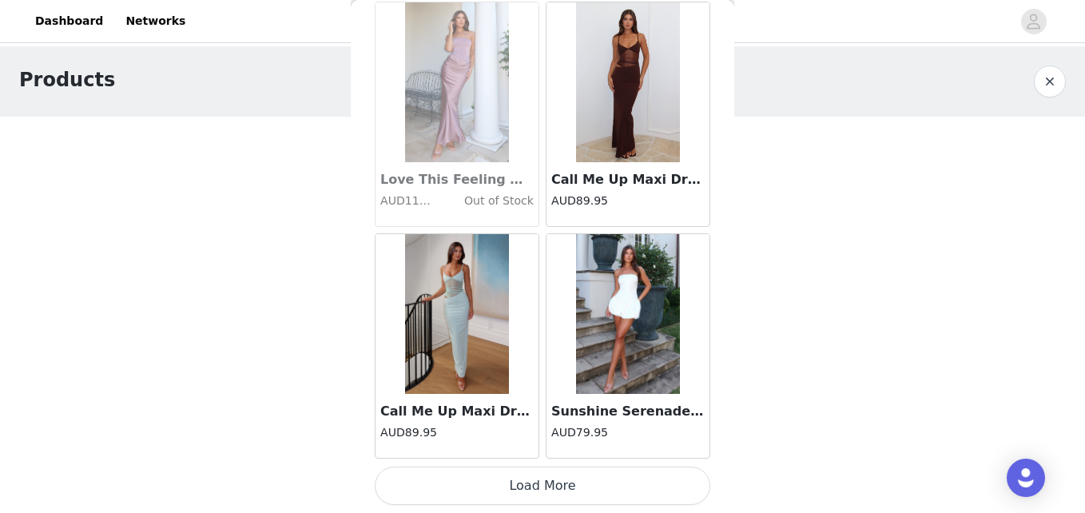
click at [543, 481] on button "Load More" at bounding box center [542, 485] width 335 height 38
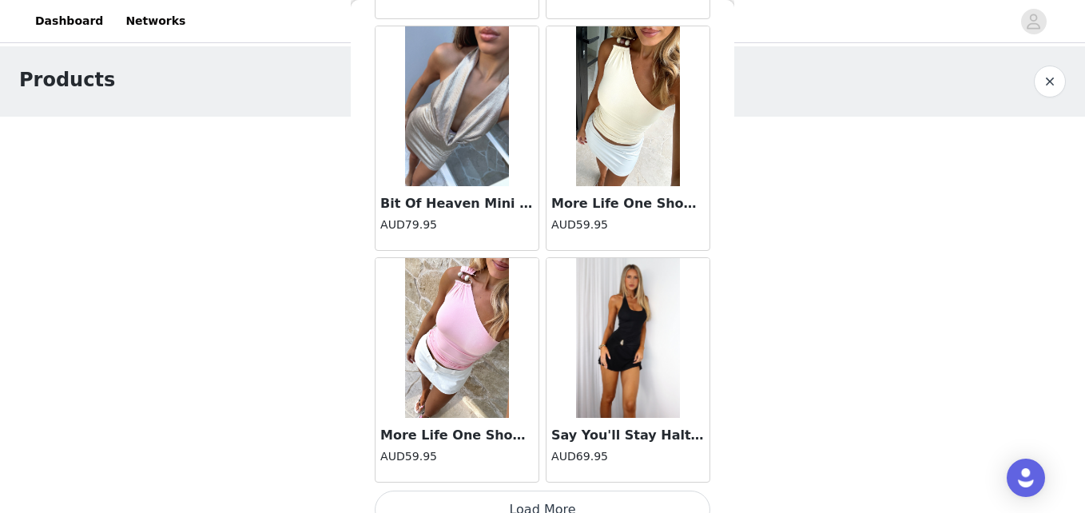
scroll to position [15815, 0]
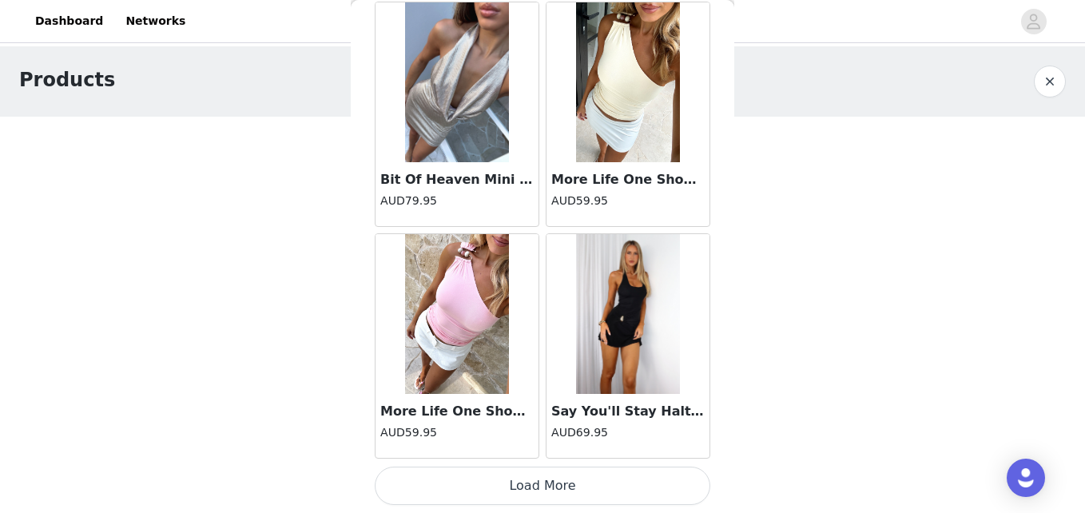
click at [543, 481] on button "Load More" at bounding box center [542, 485] width 335 height 38
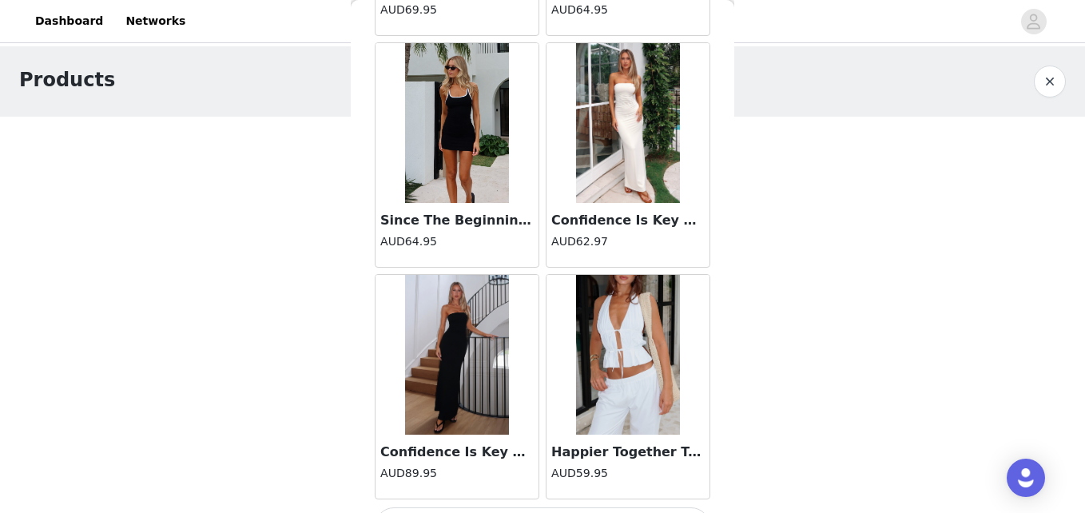
scroll to position [18147, 0]
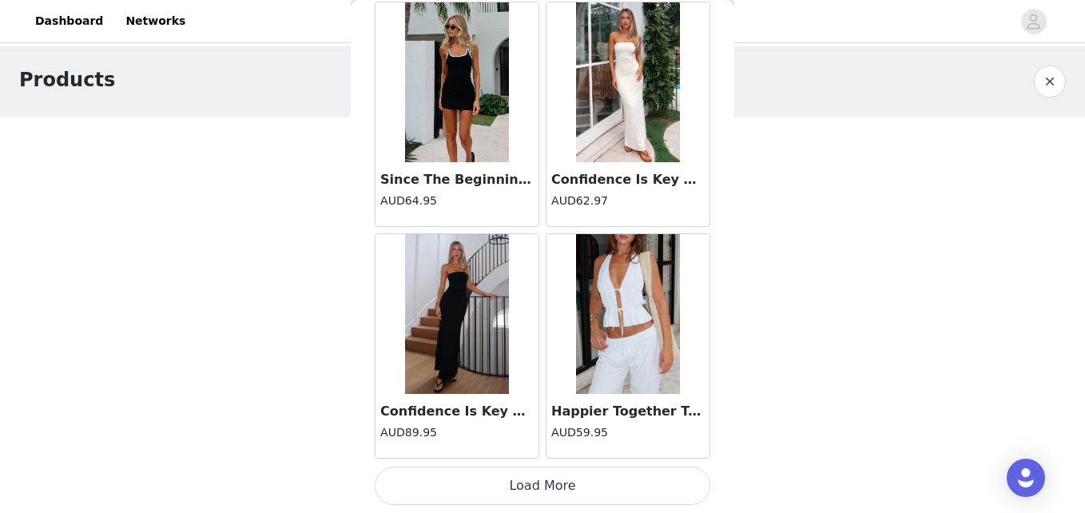
click at [538, 484] on button "Load More" at bounding box center [542, 485] width 335 height 38
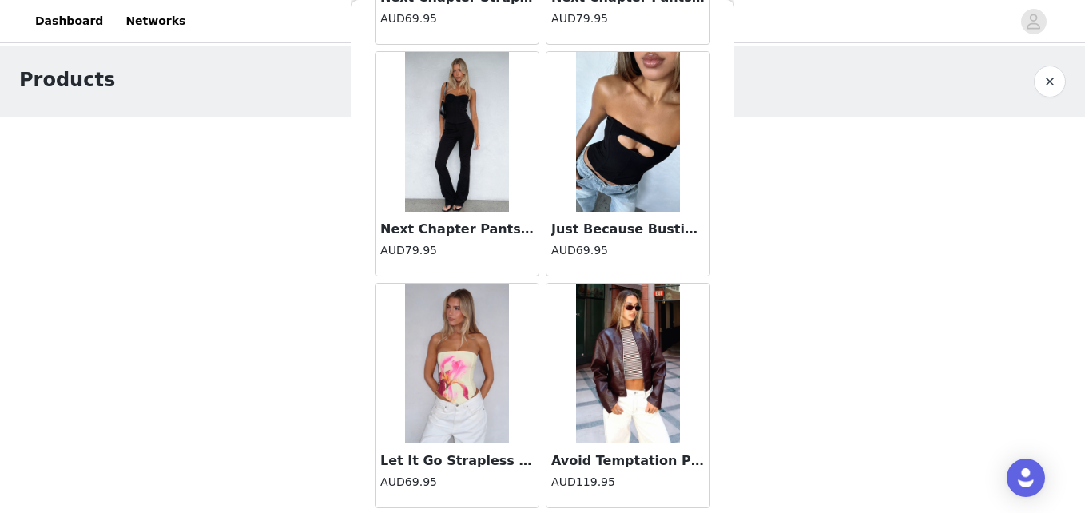
scroll to position [20464, 0]
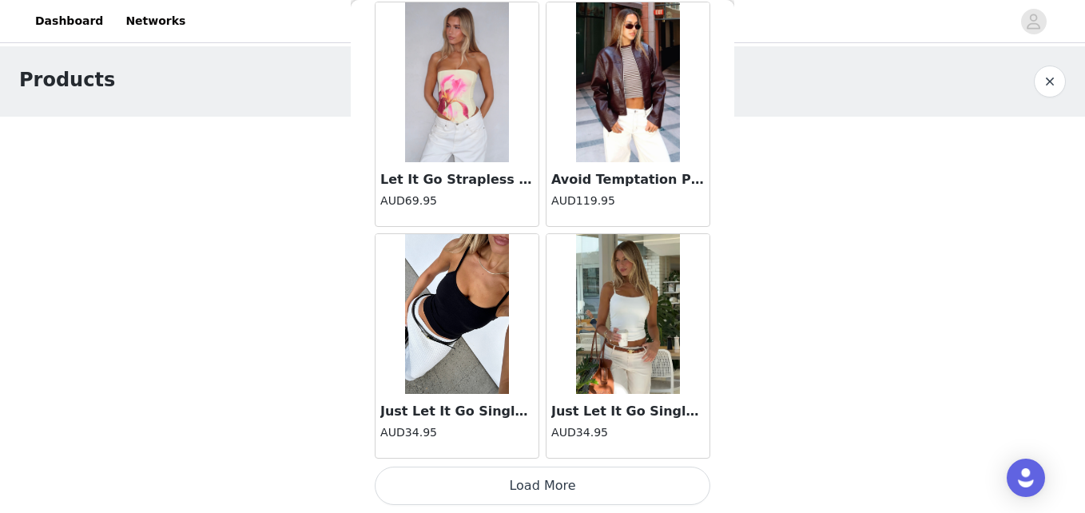
click at [526, 485] on button "Load More" at bounding box center [542, 485] width 335 height 38
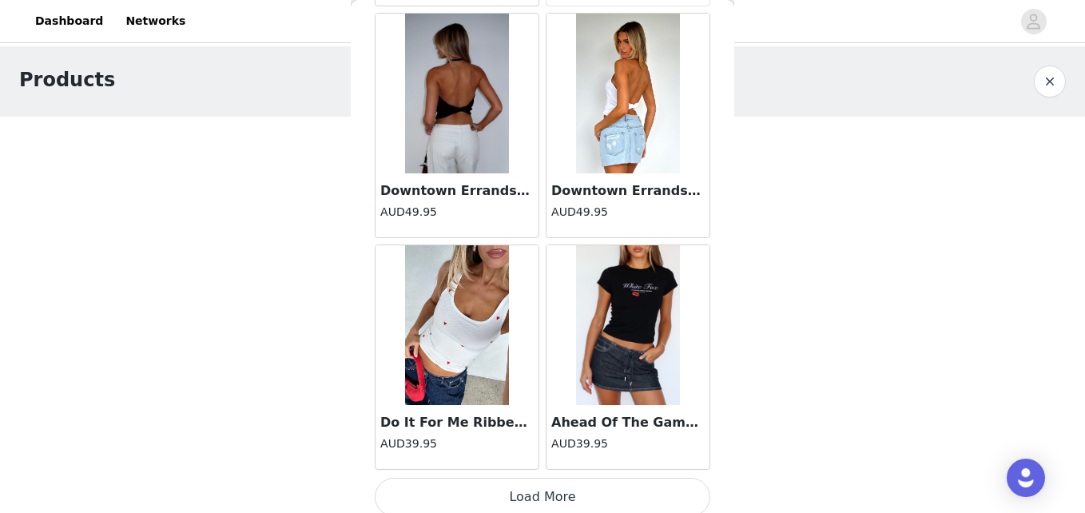
scroll to position [22780, 0]
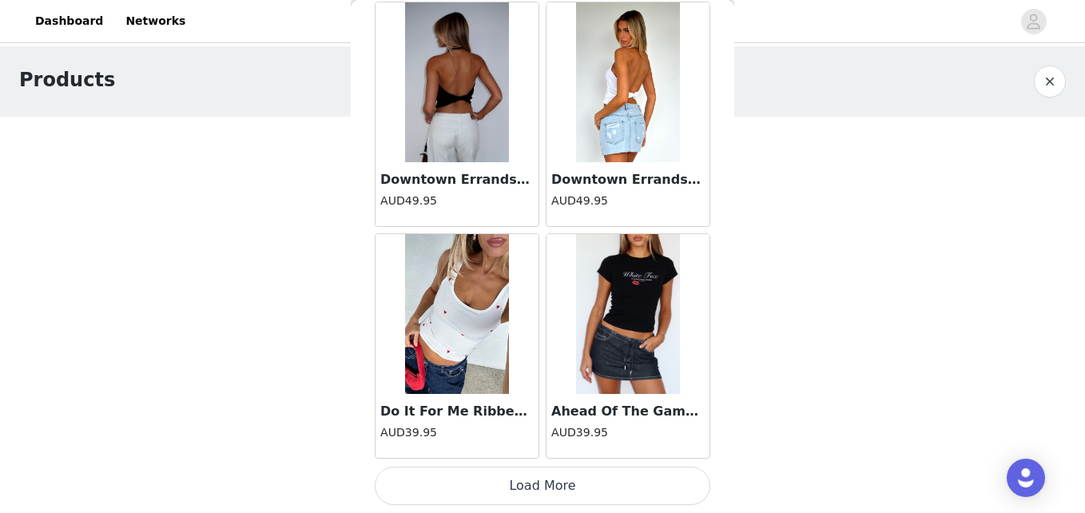
click at [534, 479] on button "Load More" at bounding box center [542, 485] width 335 height 38
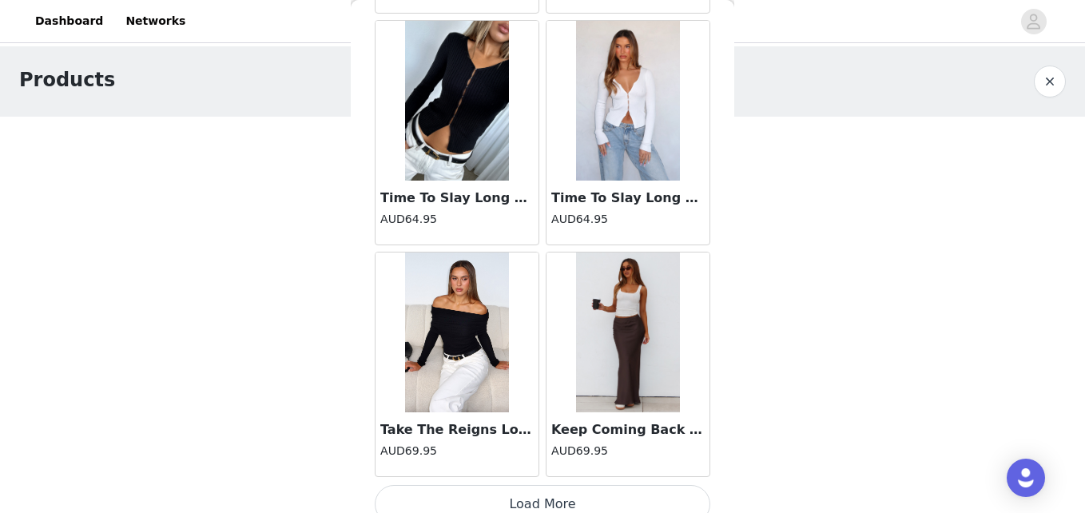
scroll to position [25097, 0]
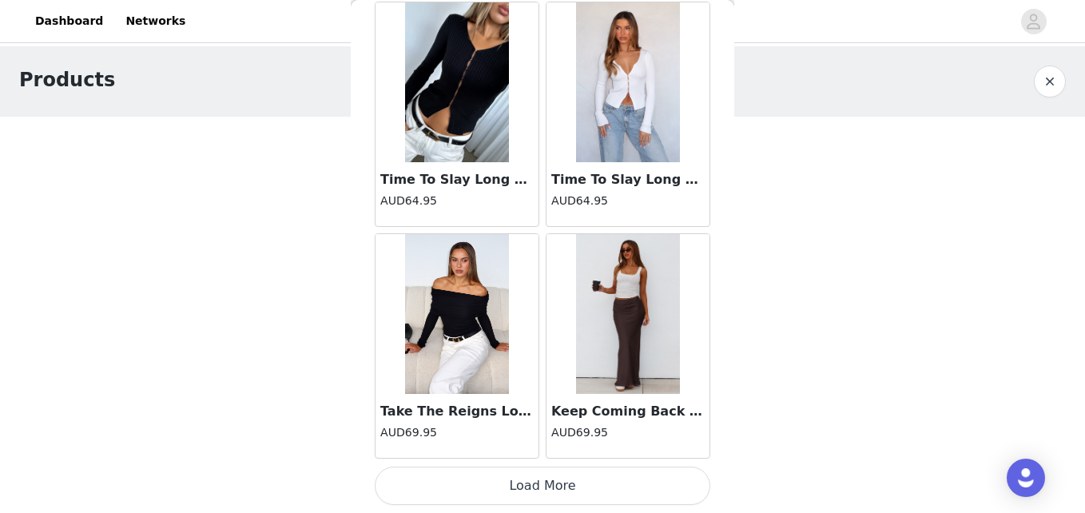
click at [538, 484] on button "Load More" at bounding box center [542, 485] width 335 height 38
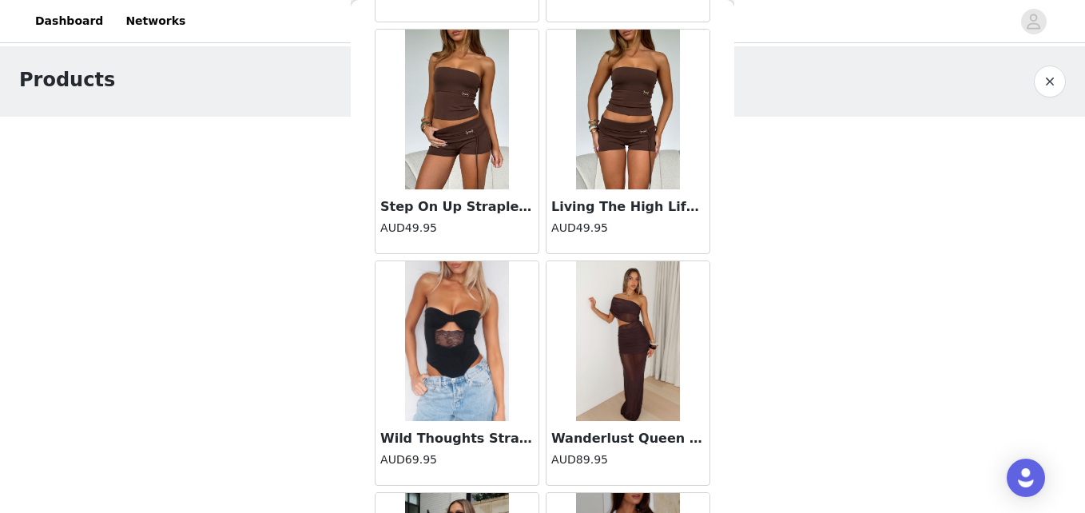
scroll to position [27413, 0]
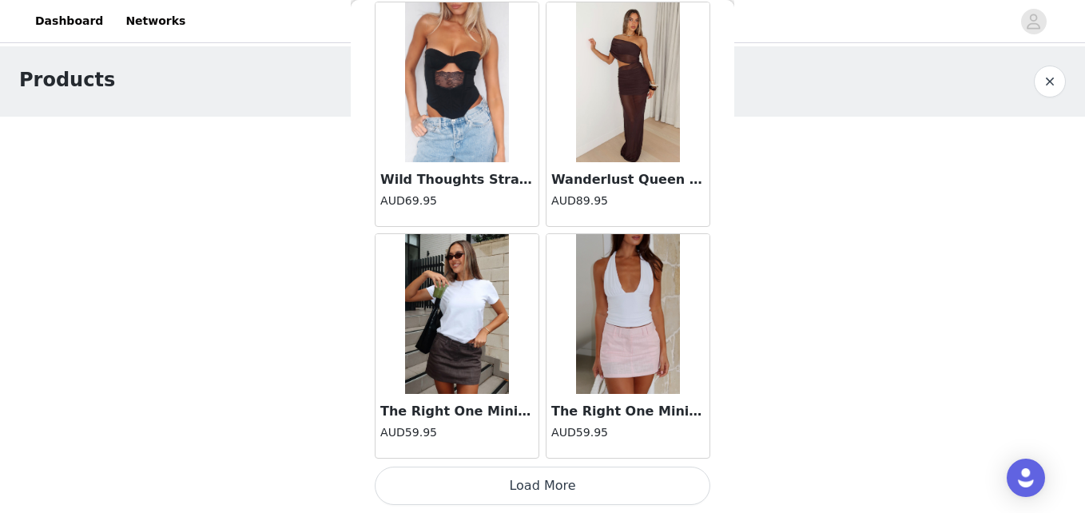
click at [521, 492] on button "Load More" at bounding box center [542, 485] width 335 height 38
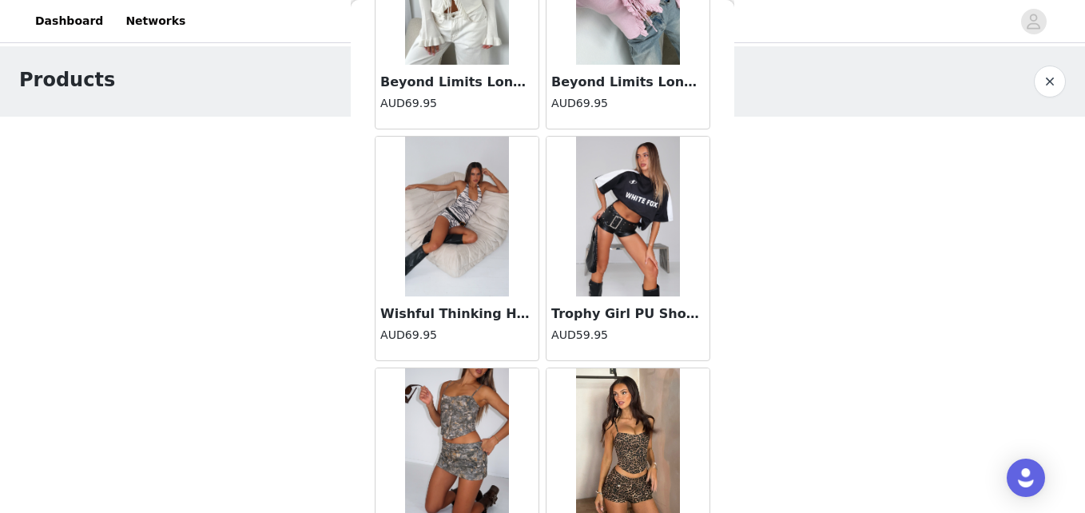
scroll to position [29730, 0]
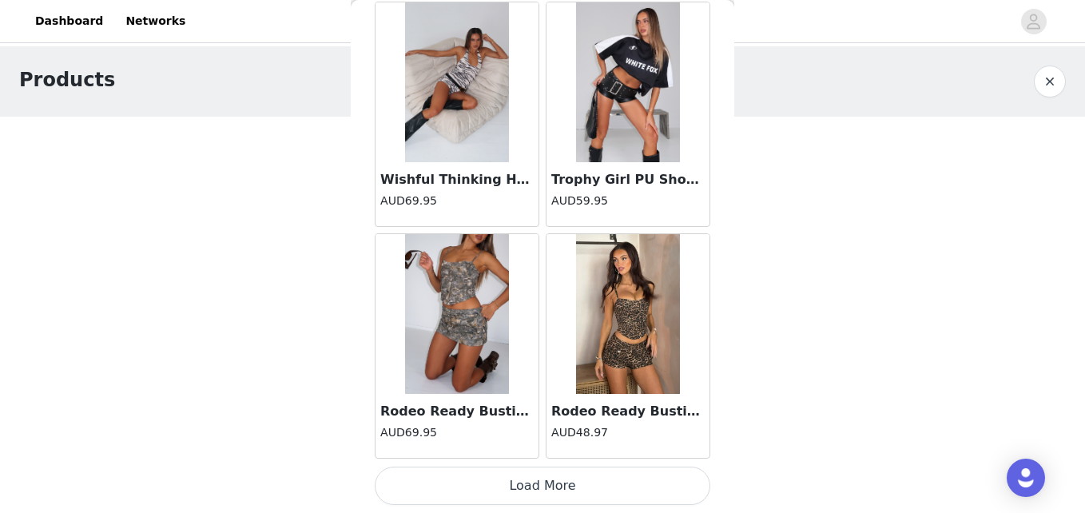
click at [548, 477] on button "Load More" at bounding box center [542, 485] width 335 height 38
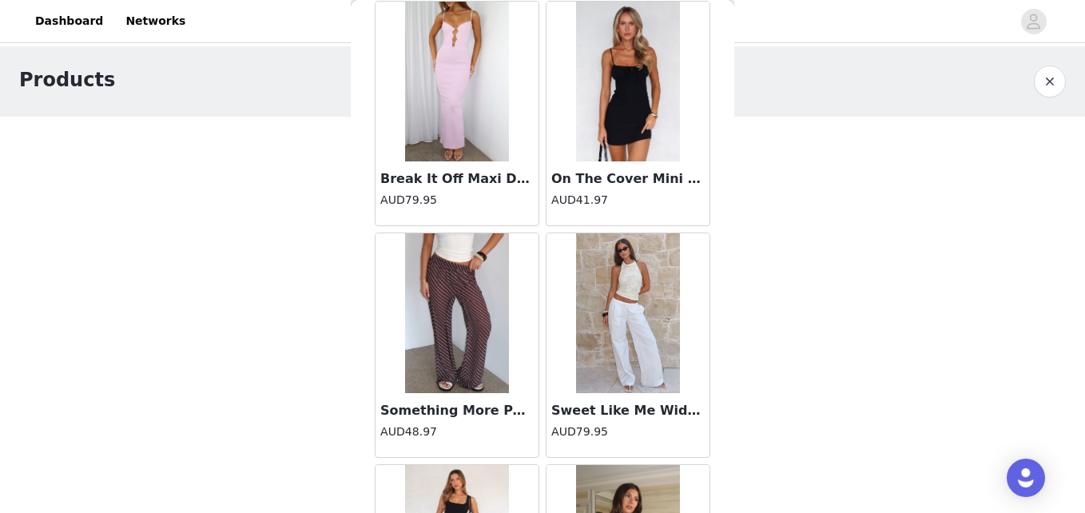
scroll to position [32046, 0]
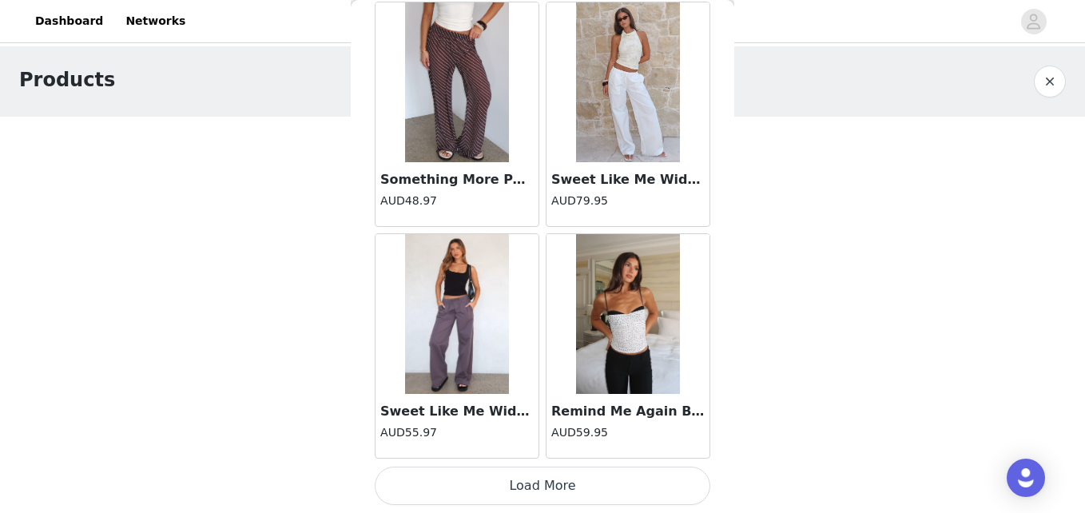
click at [536, 486] on button "Load More" at bounding box center [542, 485] width 335 height 38
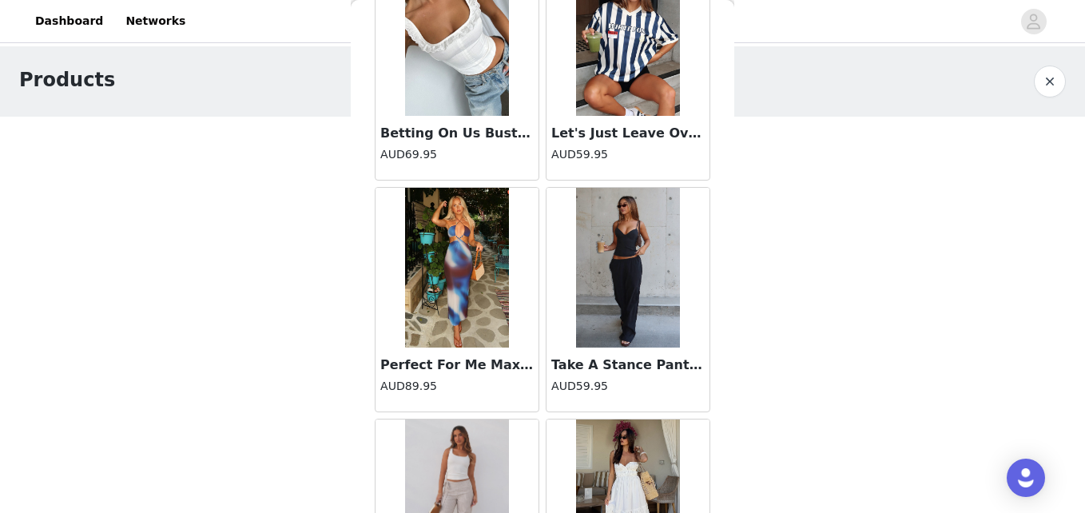
scroll to position [34363, 0]
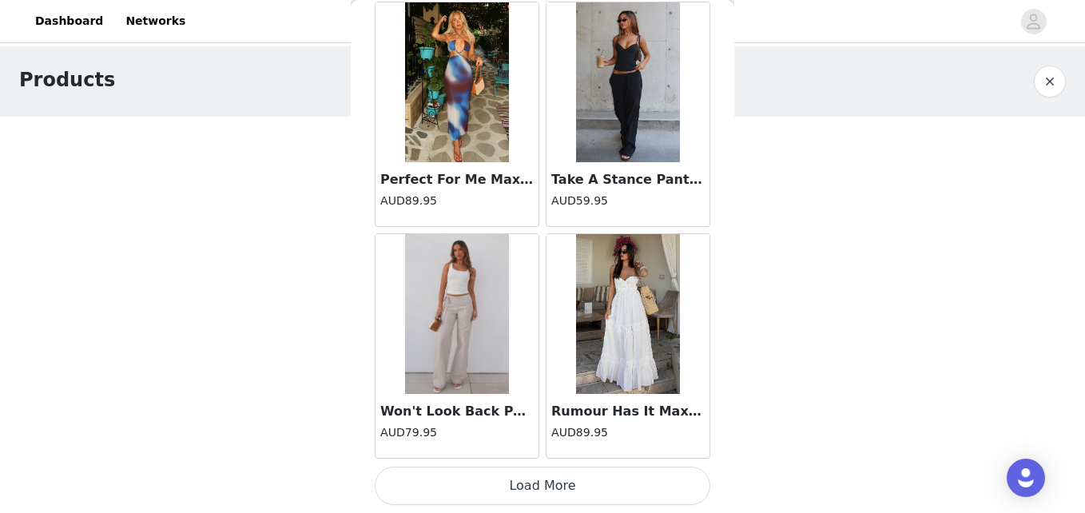
click at [529, 482] on button "Load More" at bounding box center [542, 485] width 335 height 38
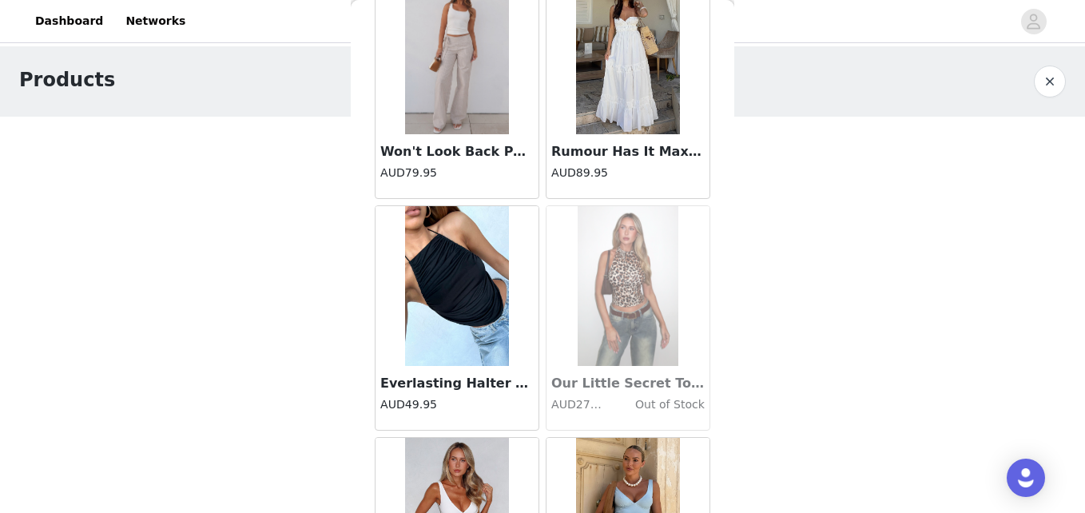
scroll to position [34623, 0]
